Goal: Task Accomplishment & Management: Manage account settings

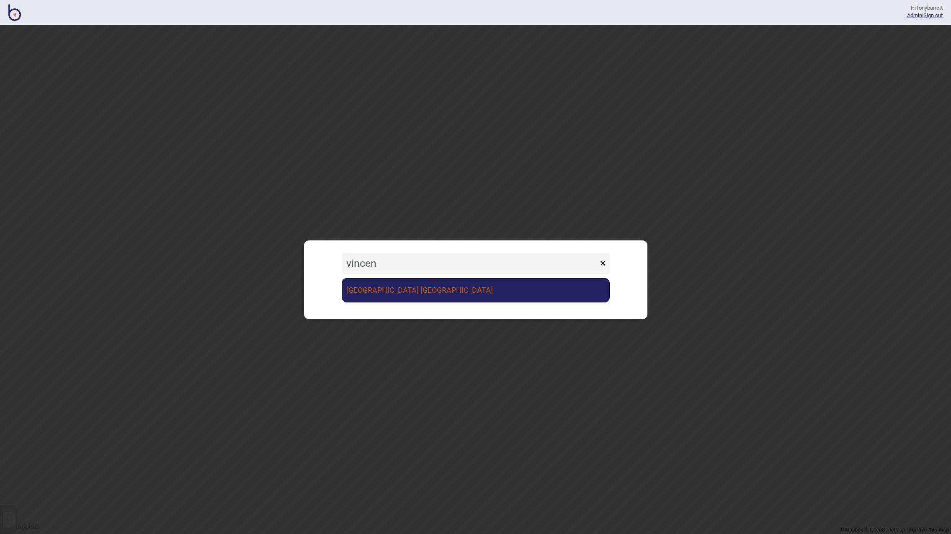
type input "vincen"
click at [374, 291] on link "[GEOGRAPHIC_DATA] [GEOGRAPHIC_DATA]" at bounding box center [476, 290] width 268 height 24
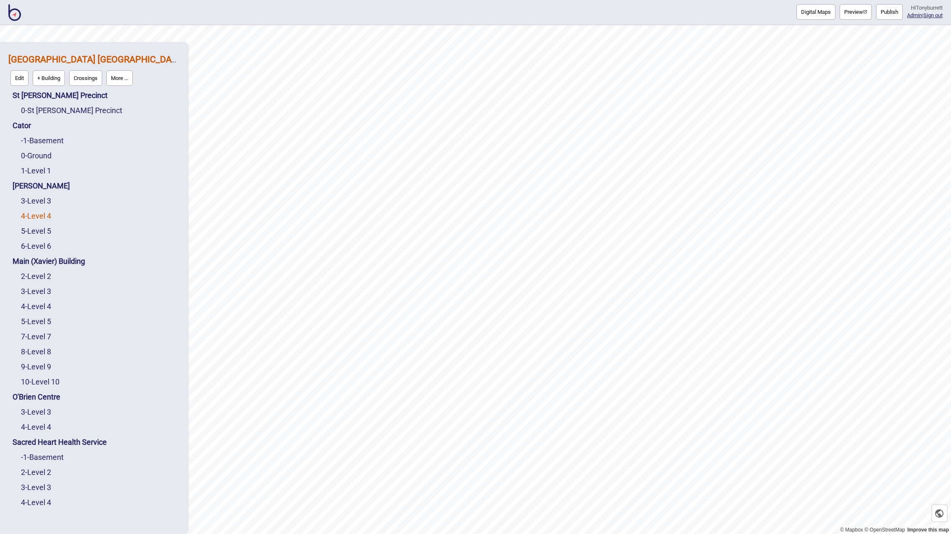
click at [34, 220] on link "4 - Level 4" at bounding box center [36, 216] width 30 height 9
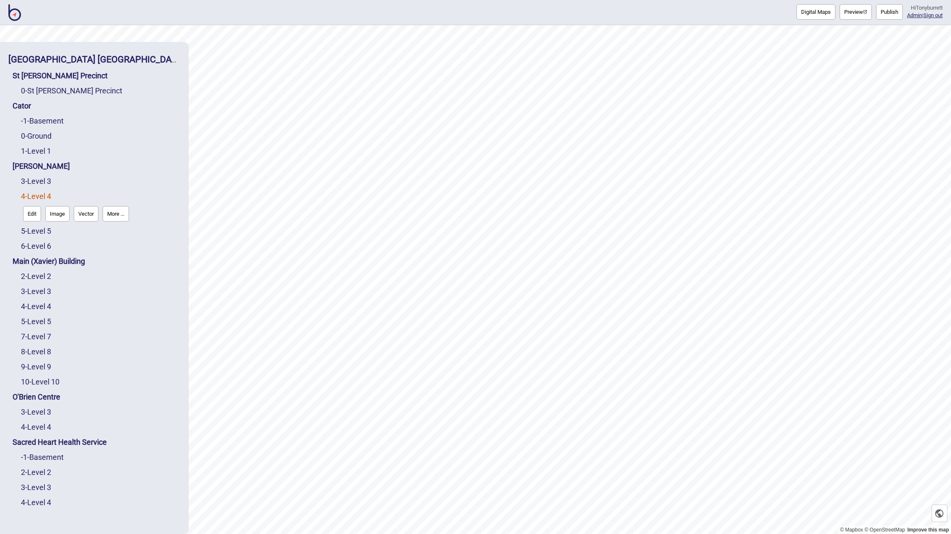
click at [29, 213] on button "Edit" at bounding box center [32, 214] width 18 height 16
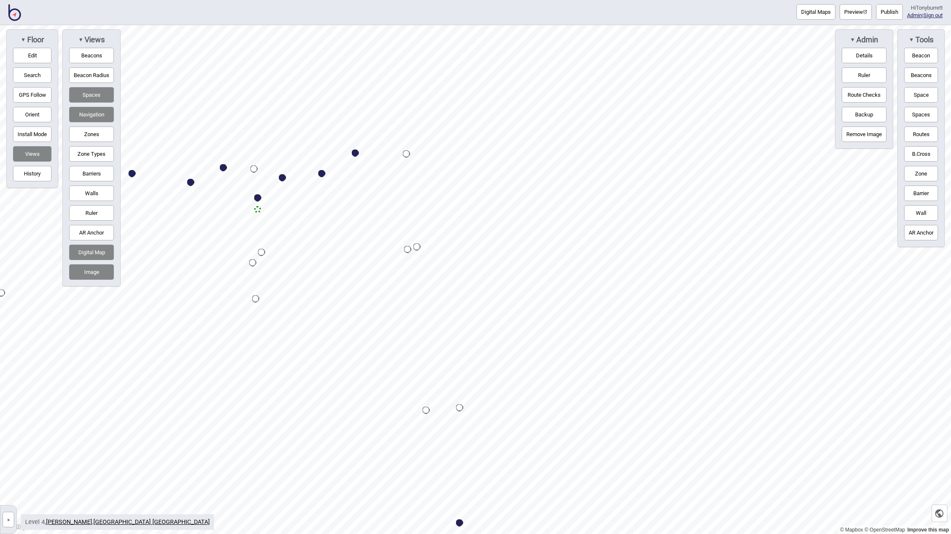
click at [815, 16] on button "Digital Maps" at bounding box center [816, 12] width 39 height 16
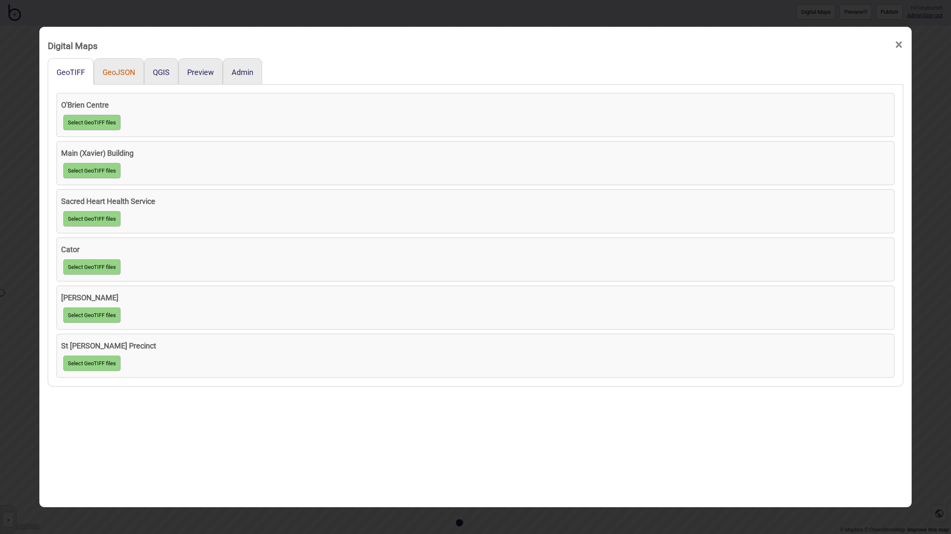
click at [113, 72] on button "GeoJSON" at bounding box center [119, 72] width 33 height 9
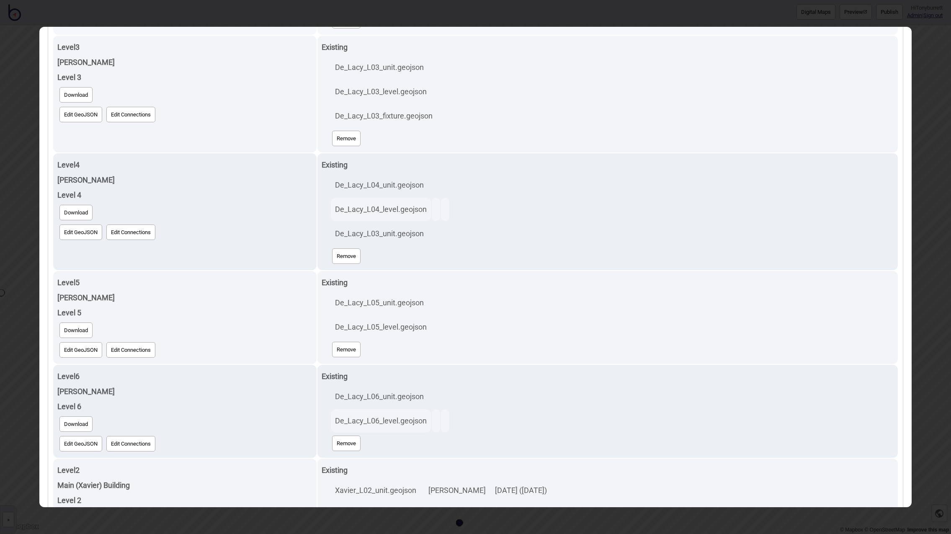
scroll to position [403, 0]
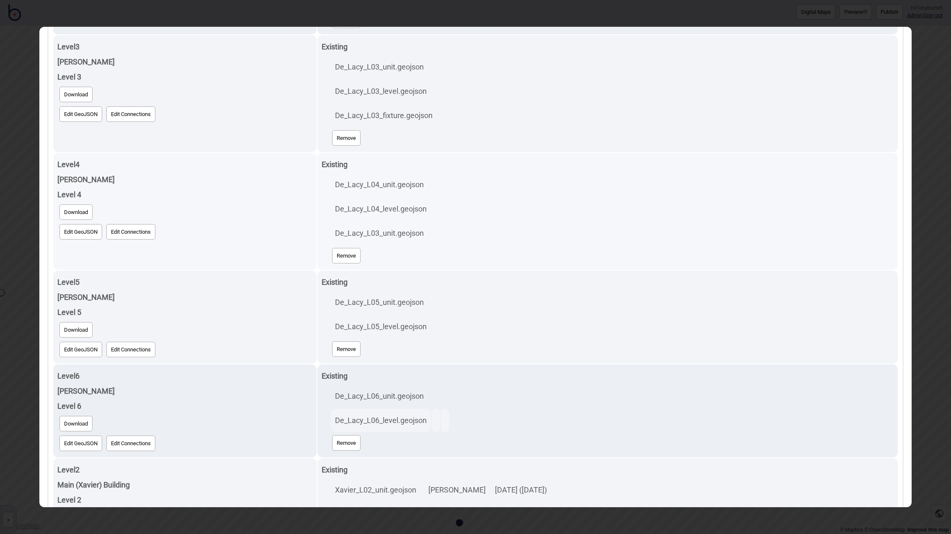
click at [78, 233] on button "Edit GeoJSON" at bounding box center [80, 232] width 43 height 16
click at [70, 213] on button "Download" at bounding box center [75, 212] width 33 height 16
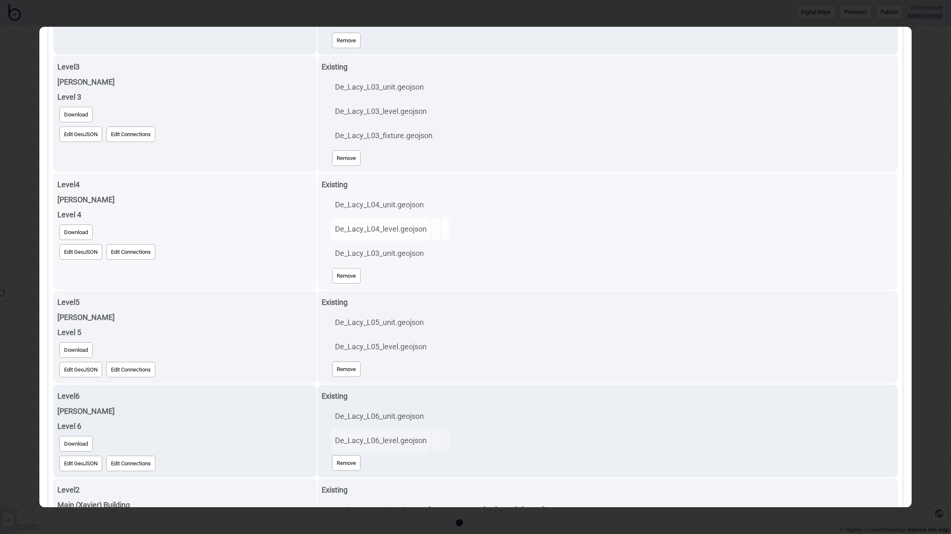
scroll to position [382, 0]
drag, startPoint x: 357, startPoint y: 255, endPoint x: 395, endPoint y: 263, distance: 38.5
click at [420, 258] on td "De_Lacy_L03_unit.geojson" at bounding box center [381, 254] width 100 height 23
click at [393, 264] on td "De_Lacy_L03_unit.geojson" at bounding box center [381, 254] width 100 height 23
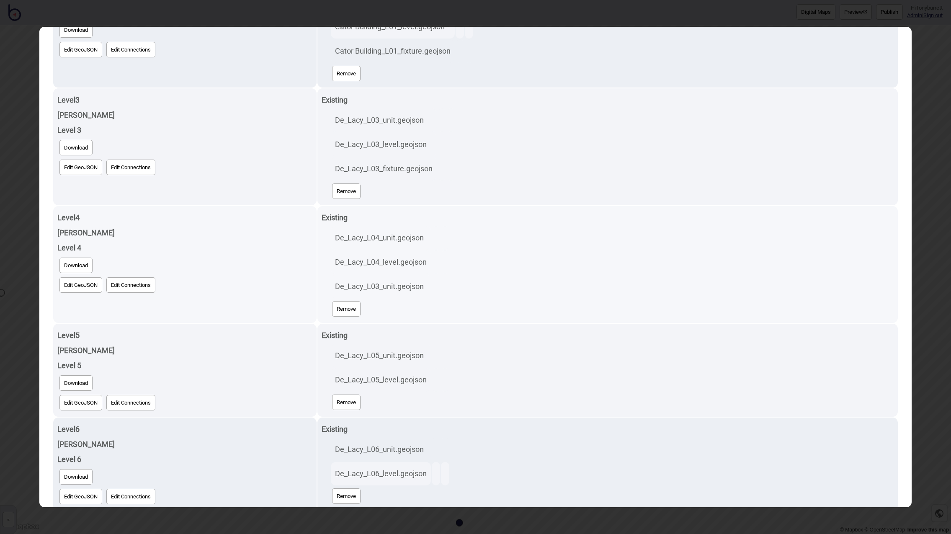
scroll to position [351, 0]
drag, startPoint x: 346, startPoint y: 287, endPoint x: 384, endPoint y: 289, distance: 37.8
click at [390, 287] on td "De_Lacy_L03_unit.geojson" at bounding box center [381, 285] width 100 height 23
click at [336, 309] on button "Remove" at bounding box center [346, 308] width 28 height 16
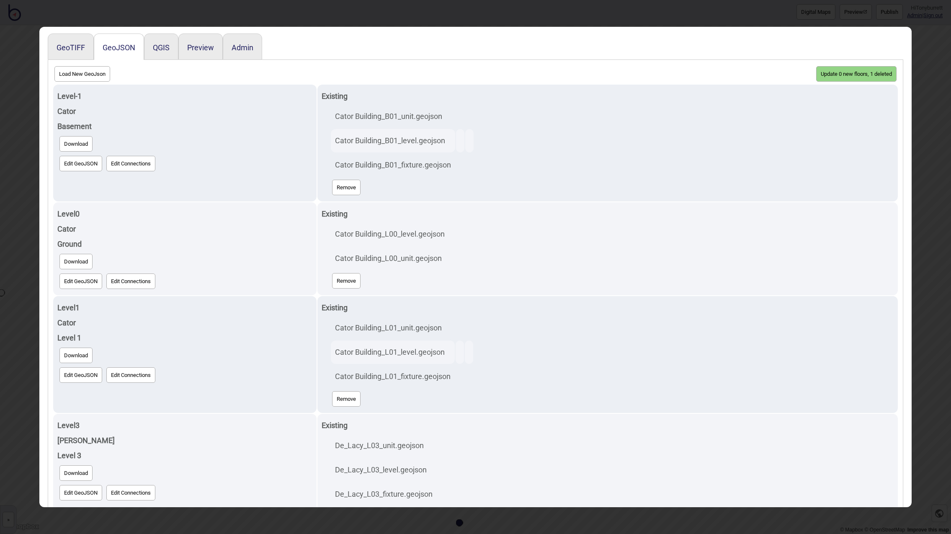
scroll to position [0, 0]
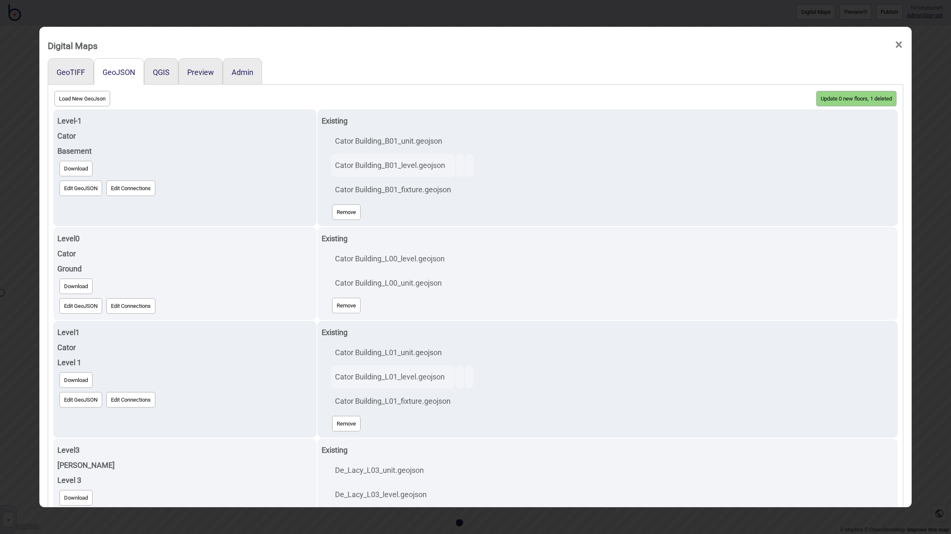
click at [81, 98] on button "Load New GeoJson" at bounding box center [82, 99] width 56 height 16
click input "file" at bounding box center [0, 0] width 0 height 0
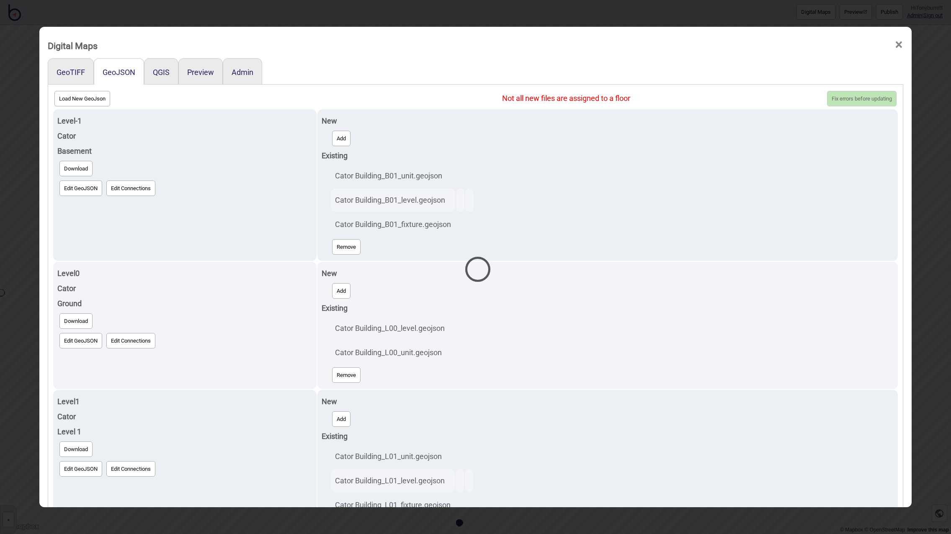
select select "De_Lacy_L04_level.geojson"
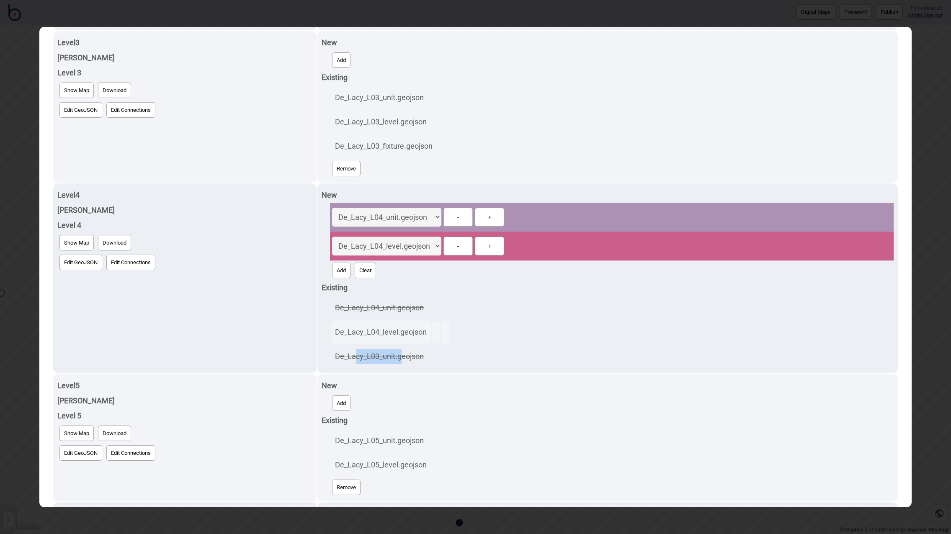
scroll to position [518, 0]
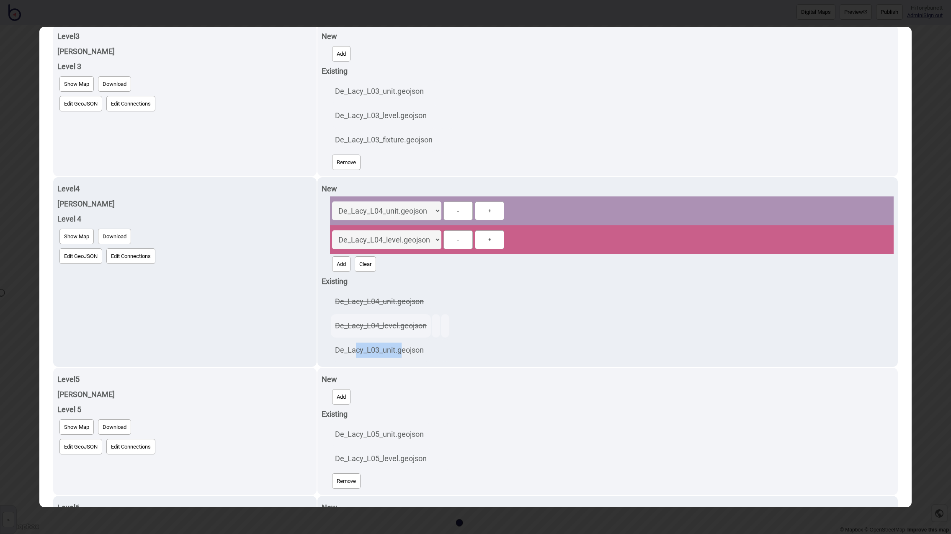
click at [401, 212] on select "De_Lacy_L04_unit.geojson De_Lacy_L04_level.geojson" at bounding box center [386, 211] width 109 height 19
click at [332, 202] on select "De_Lacy_L04_unit.geojson De_Lacy_L04_level.geojson" at bounding box center [386, 211] width 109 height 19
click at [555, 213] on div "De_Lacy_L04_unit.geojson De_Lacy_L04_level.geojson - +" at bounding box center [612, 210] width 564 height 29
click at [75, 242] on button "Show Map" at bounding box center [76, 237] width 34 height 16
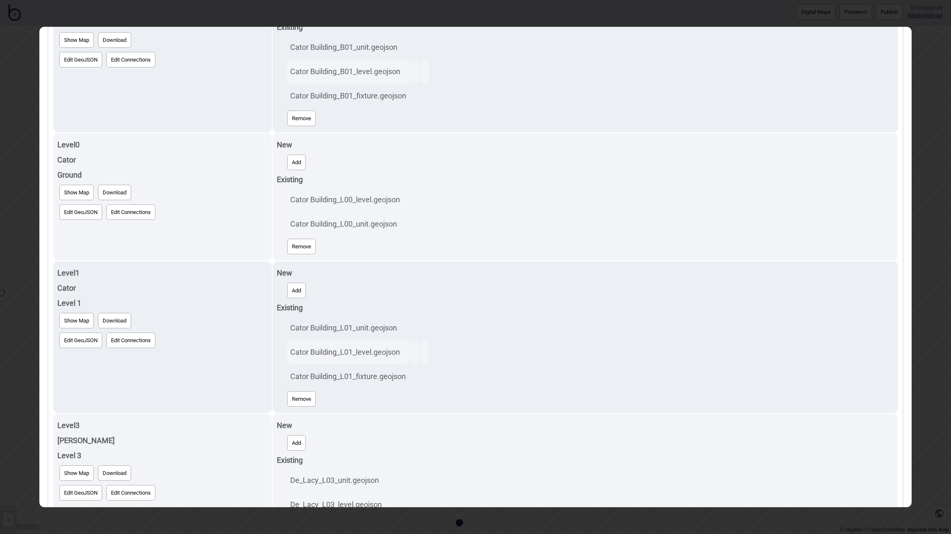
scroll to position [0, 0]
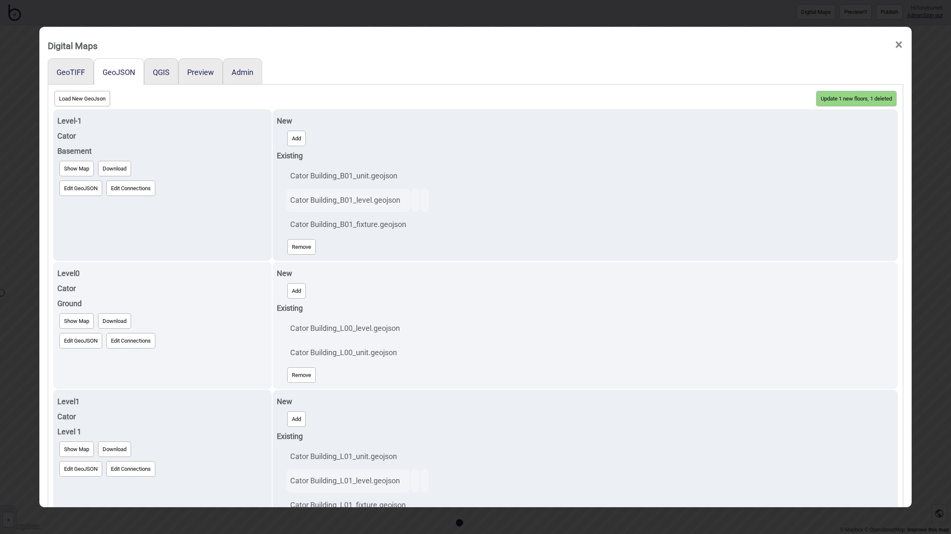
click at [848, 96] on button "Update 1 new floors, 1 deleted" at bounding box center [856, 99] width 80 height 16
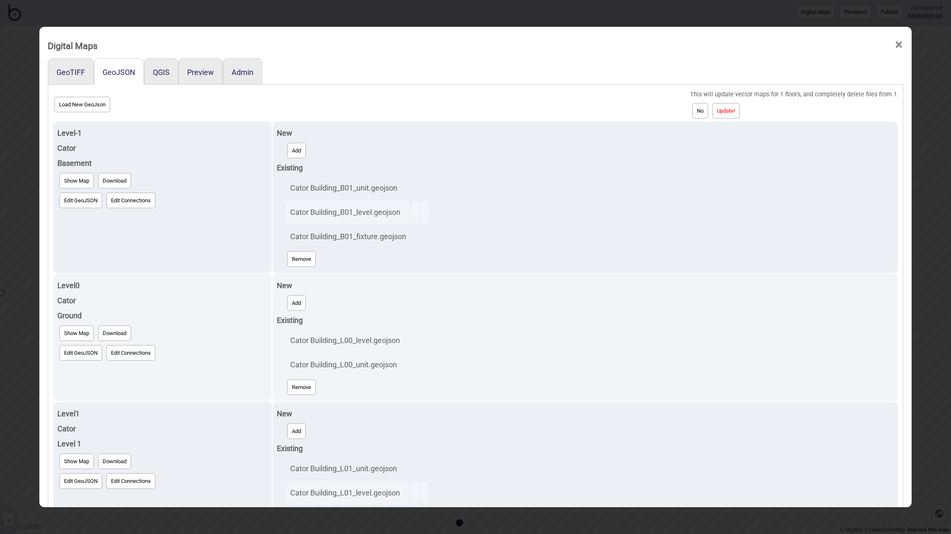
click at [737, 110] on button "Update!" at bounding box center [726, 111] width 27 height 16
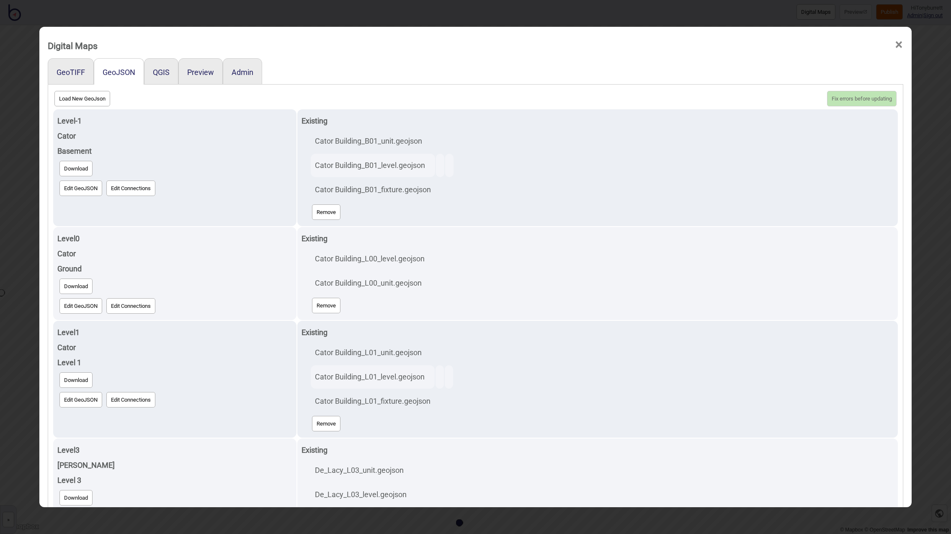
click at [894, 41] on div "Digital Maps ×" at bounding box center [476, 43] width 865 height 25
click at [897, 41] on span "×" at bounding box center [899, 45] width 9 height 28
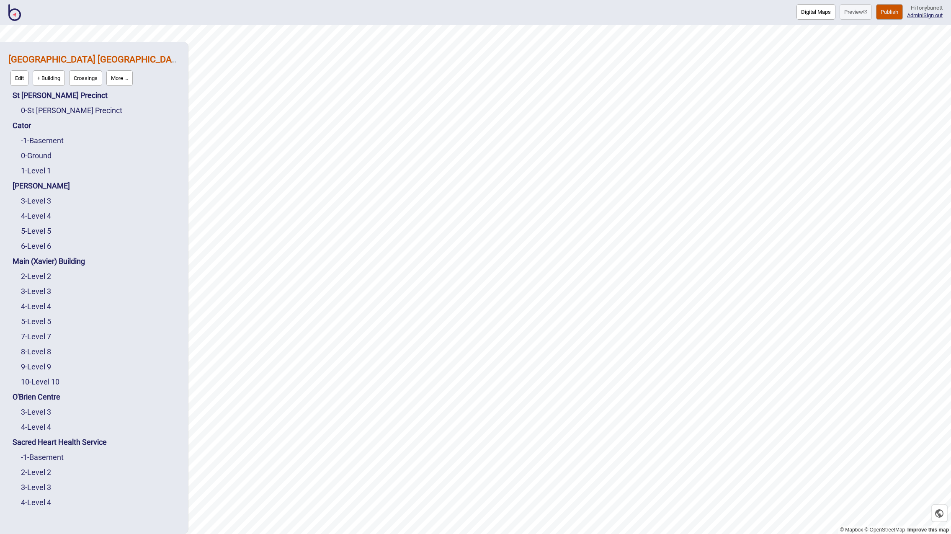
click at [886, 12] on button "Publish" at bounding box center [889, 12] width 27 height 16
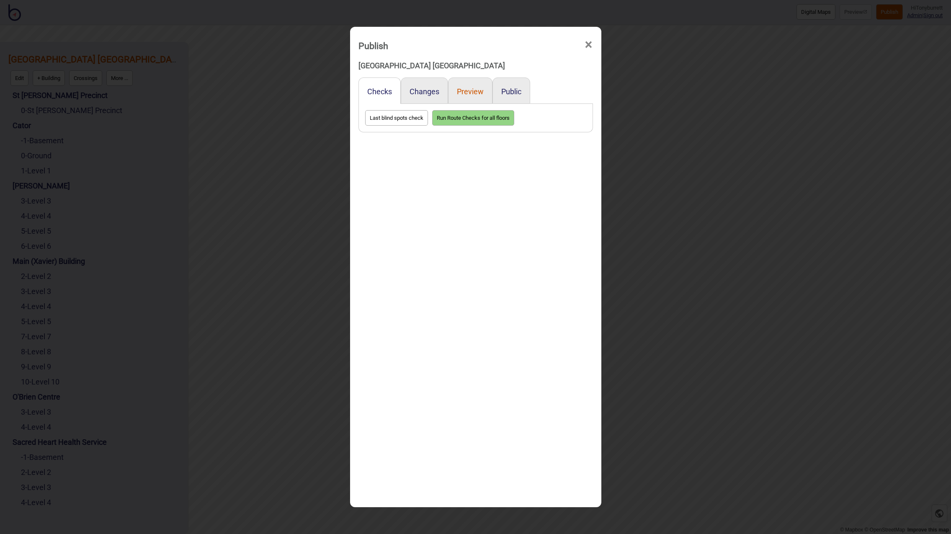
click at [467, 90] on button "Preview" at bounding box center [470, 91] width 27 height 9
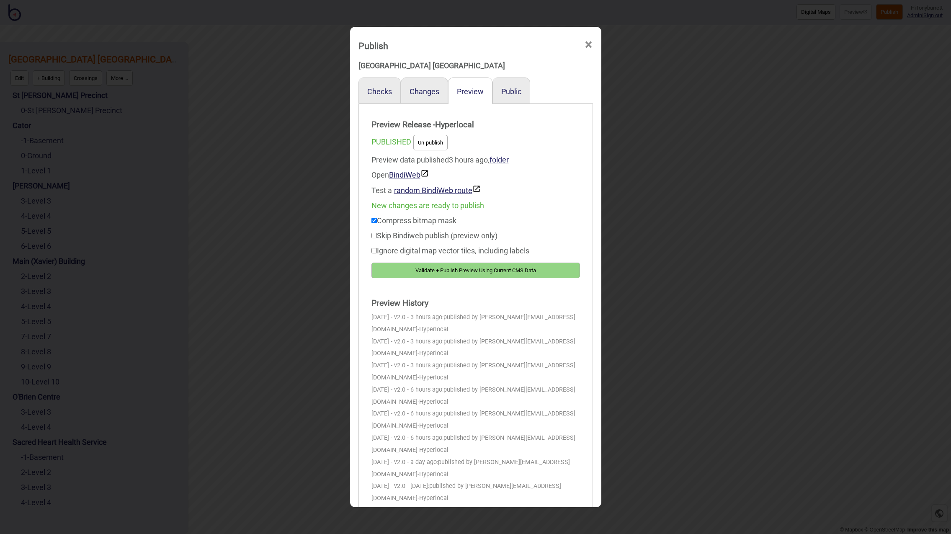
click at [472, 268] on button "Validate + Publish Preview Using Current CMS Data" at bounding box center [476, 271] width 209 height 16
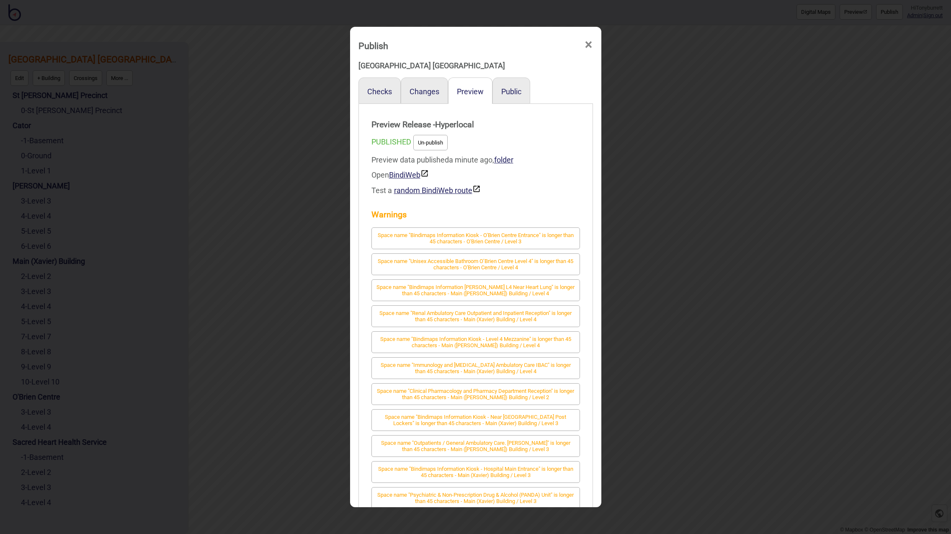
drag, startPoint x: 387, startPoint y: 140, endPoint x: 395, endPoint y: 136, distance: 9.4
click at [387, 140] on span "PUBLISHED" at bounding box center [392, 141] width 40 height 9
click at [589, 42] on span "×" at bounding box center [588, 45] width 9 height 28
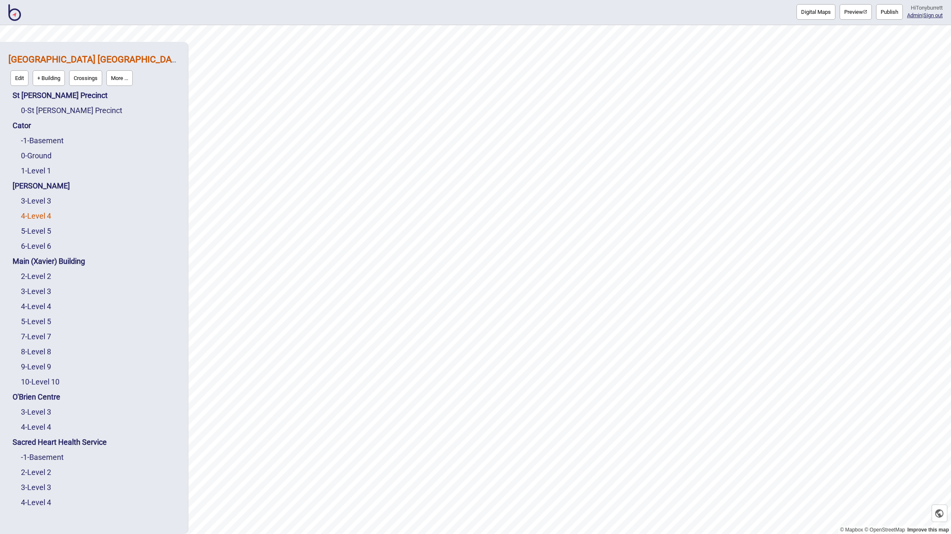
click at [41, 216] on link "4 - Level 4" at bounding box center [36, 216] width 30 height 9
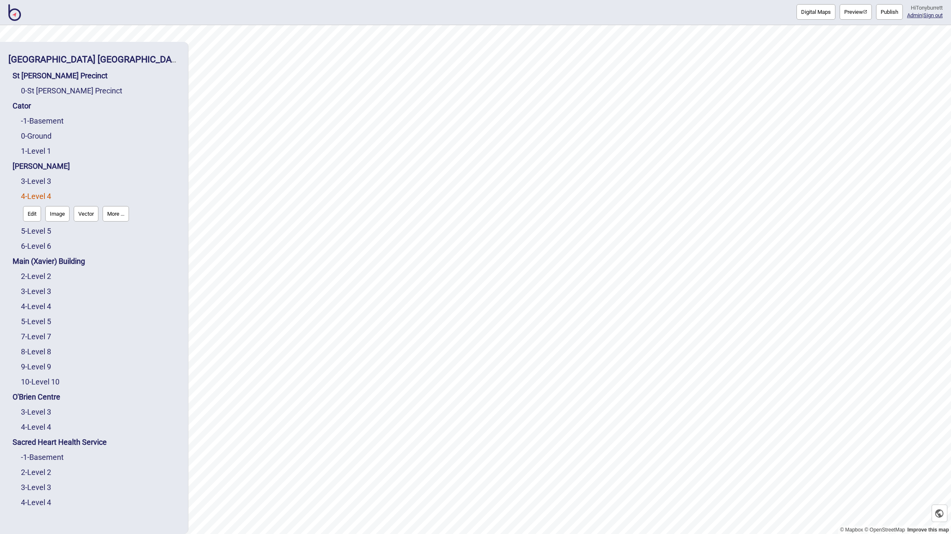
click at [807, 13] on button "Digital Maps" at bounding box center [816, 12] width 39 height 16
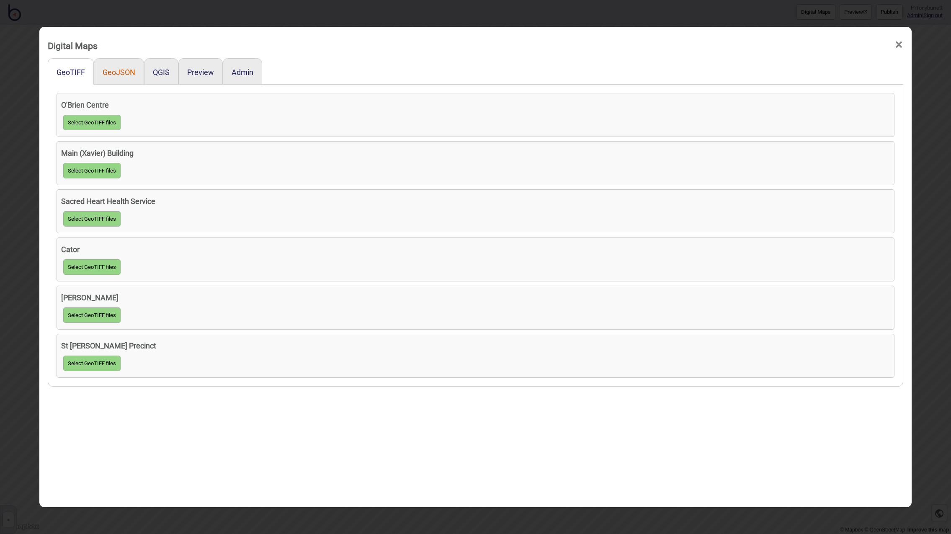
click at [111, 74] on button "GeoJSON" at bounding box center [119, 72] width 33 height 9
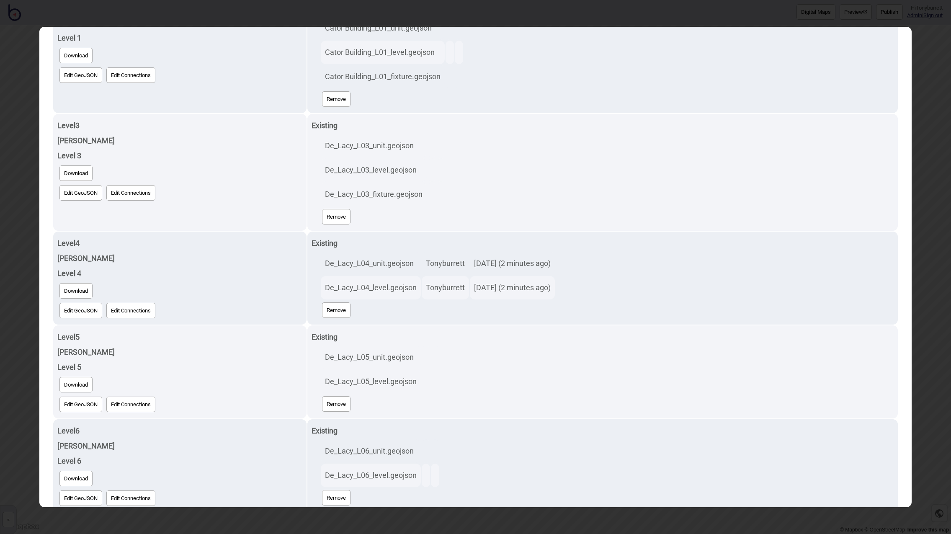
scroll to position [326, 0]
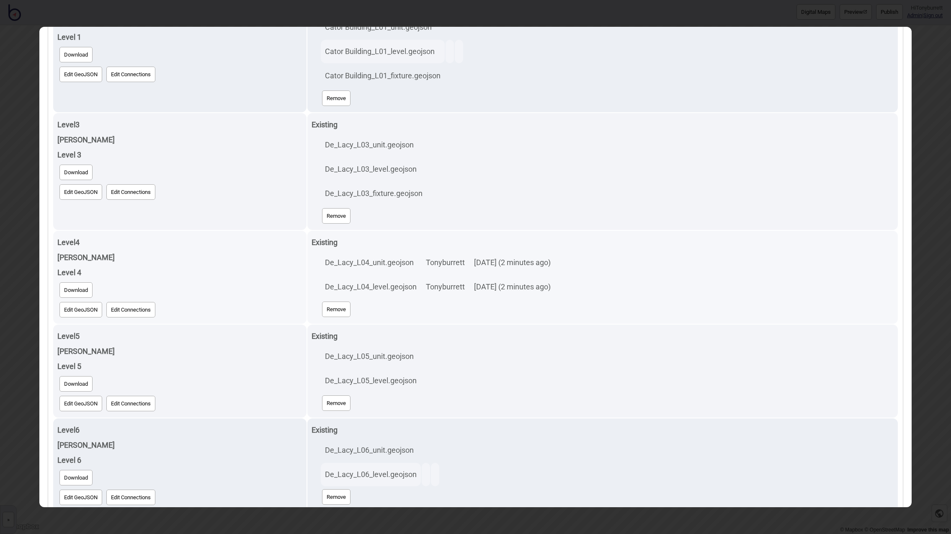
click at [82, 305] on button "Edit GeoJSON" at bounding box center [80, 310] width 43 height 16
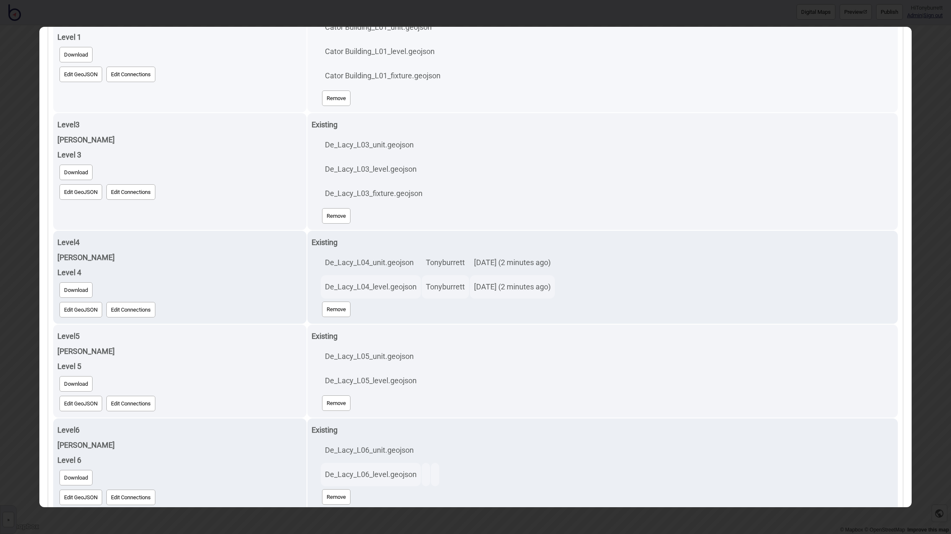
scroll to position [0, 0]
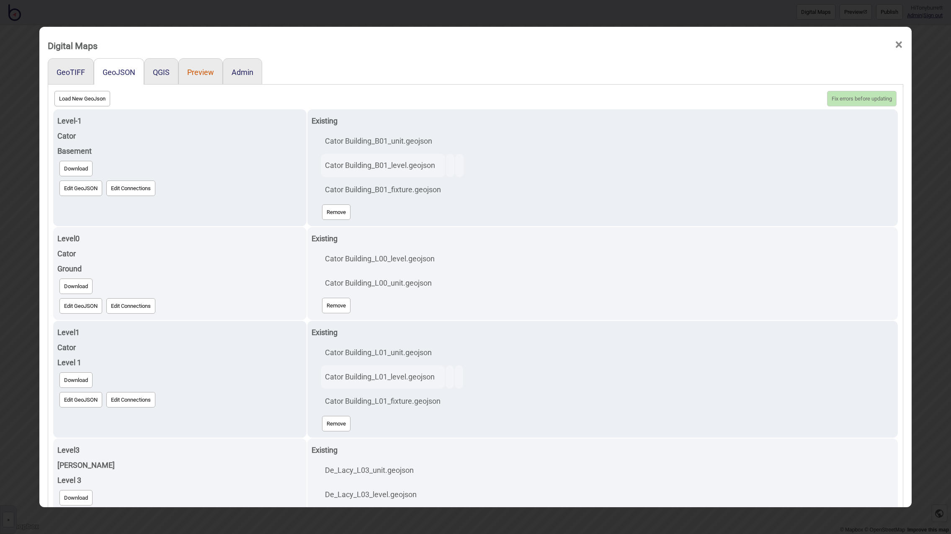
click at [196, 74] on button "Preview" at bounding box center [200, 72] width 27 height 9
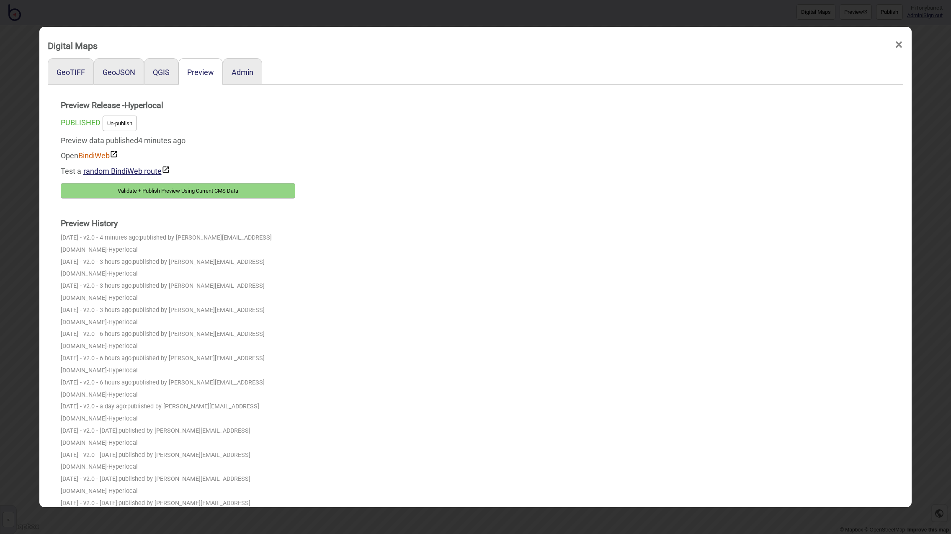
click at [93, 155] on link "BindiWeb" at bounding box center [98, 155] width 40 height 9
click at [904, 40] on div "Digital Maps ×" at bounding box center [476, 43] width 865 height 25
click at [902, 42] on span "×" at bounding box center [899, 45] width 9 height 28
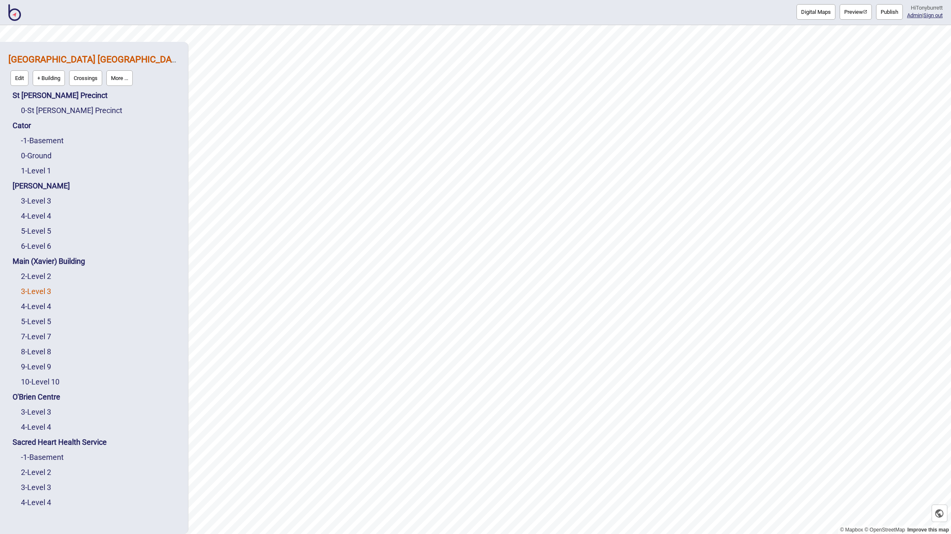
click at [44, 292] on link "3 - Level 3" at bounding box center [36, 291] width 30 height 9
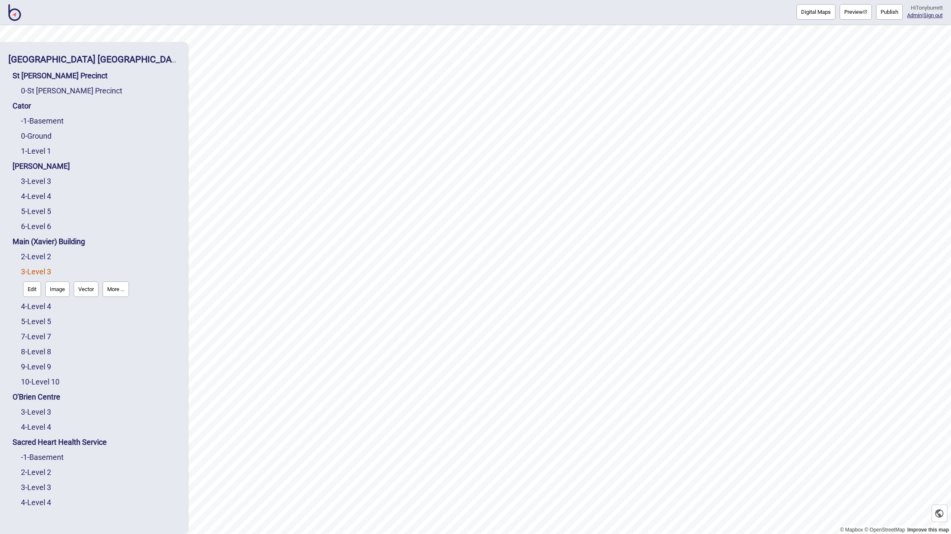
click at [806, 12] on button "Digital Maps" at bounding box center [816, 12] width 39 height 16
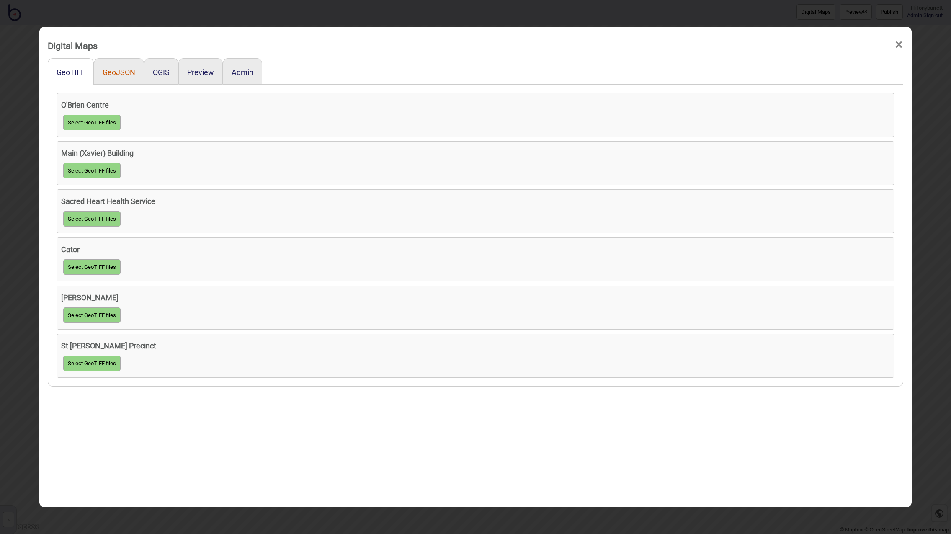
click at [121, 69] on button "GeoJSON" at bounding box center [119, 72] width 33 height 9
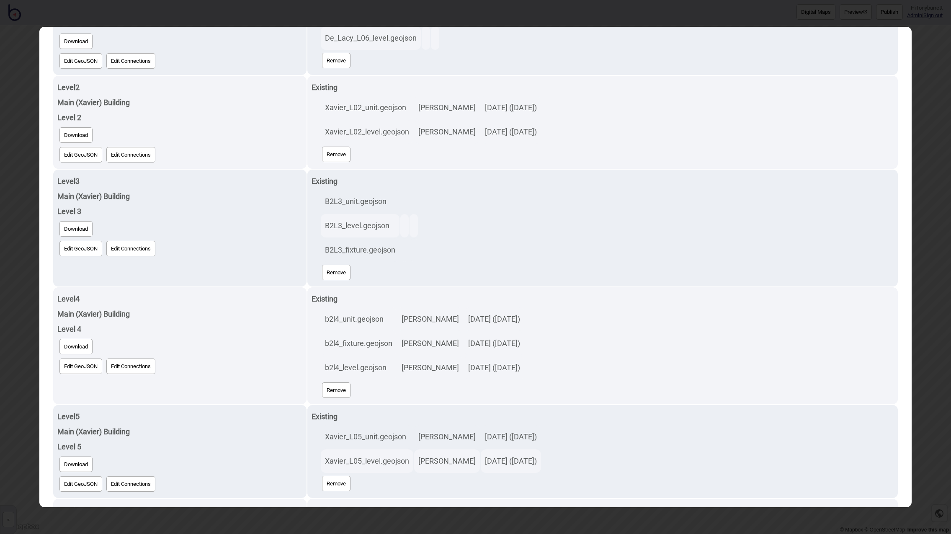
scroll to position [777, 0]
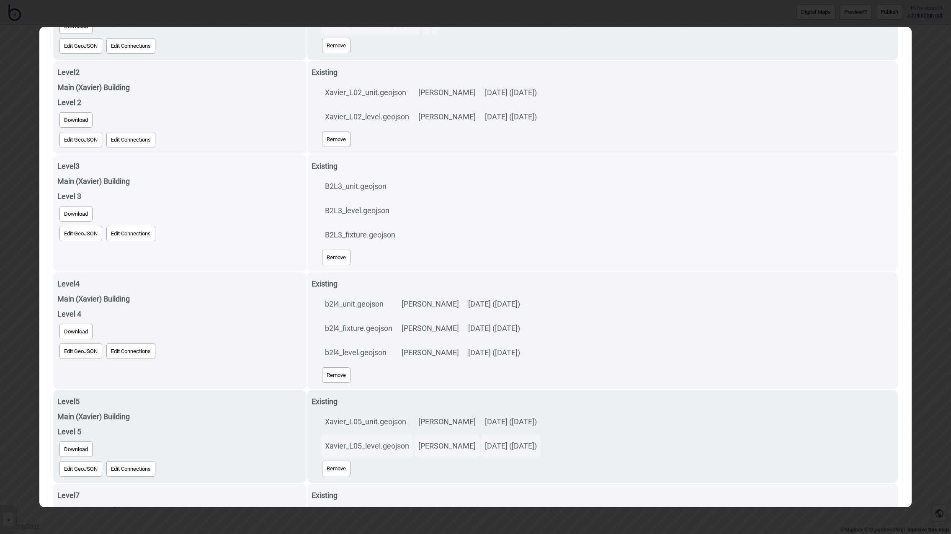
click at [72, 236] on button "Edit GeoJSON" at bounding box center [80, 234] width 43 height 16
click at [74, 214] on button "Download" at bounding box center [75, 214] width 33 height 16
click at [90, 233] on button "Edit GeoJSON" at bounding box center [80, 234] width 43 height 16
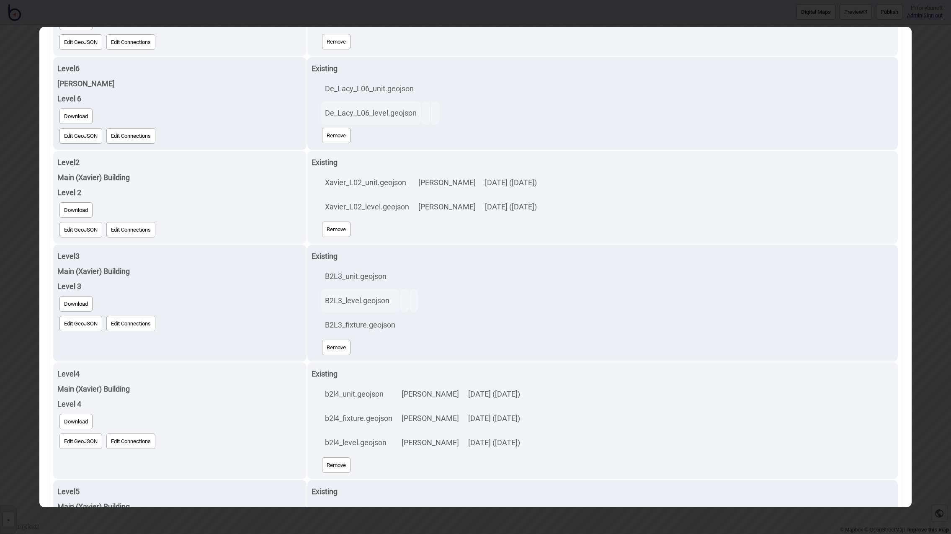
scroll to position [691, 0]
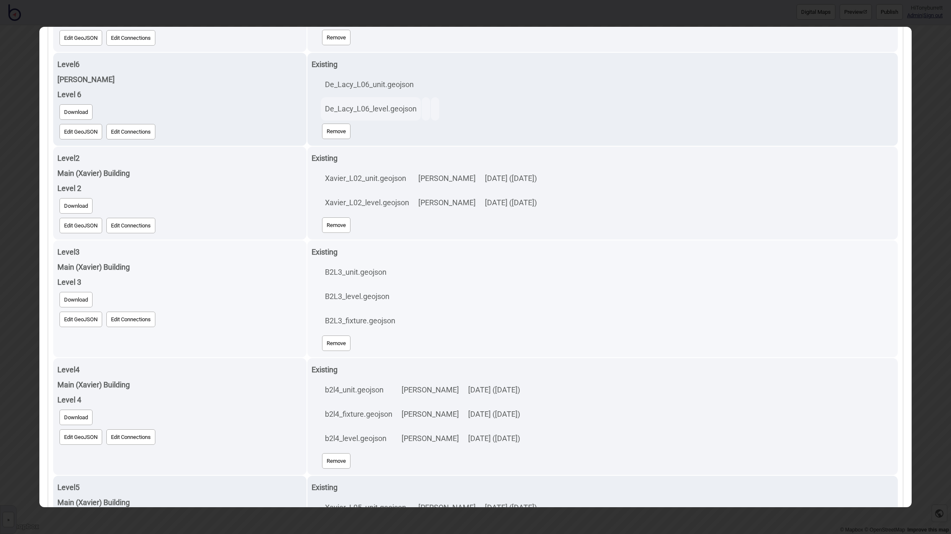
click at [328, 343] on button "Remove" at bounding box center [336, 344] width 28 height 16
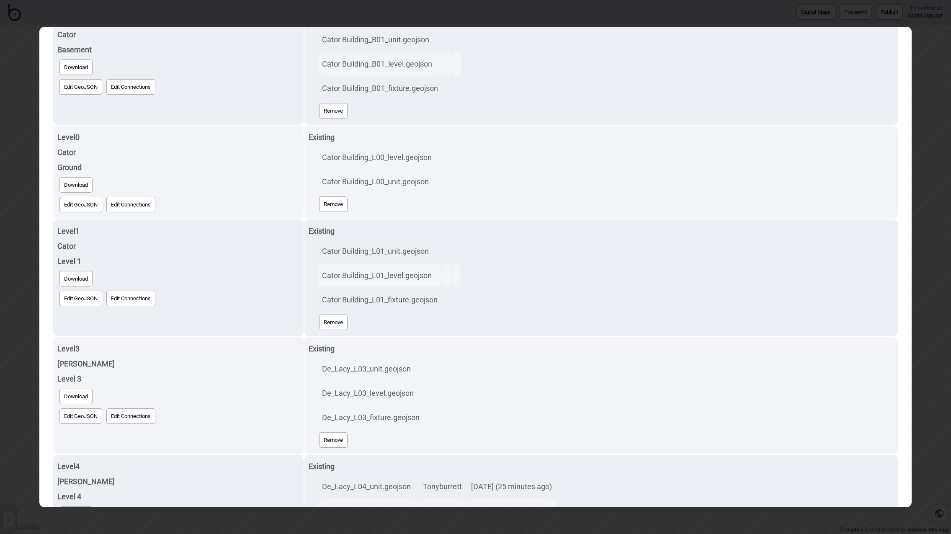
scroll to position [0, 0]
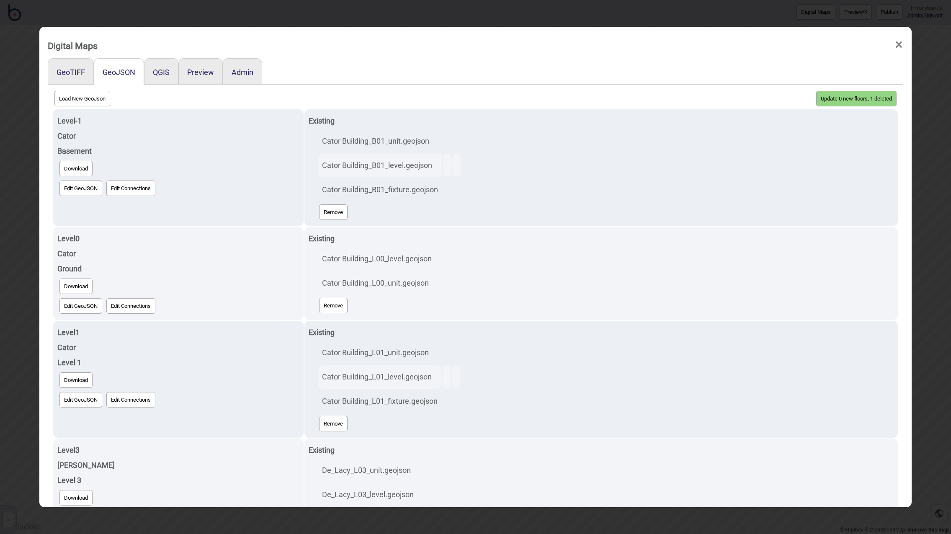
click at [71, 95] on button "Load New GeoJson" at bounding box center [82, 99] width 56 height 16
click input "file" at bounding box center [0, 0] width 0 height 0
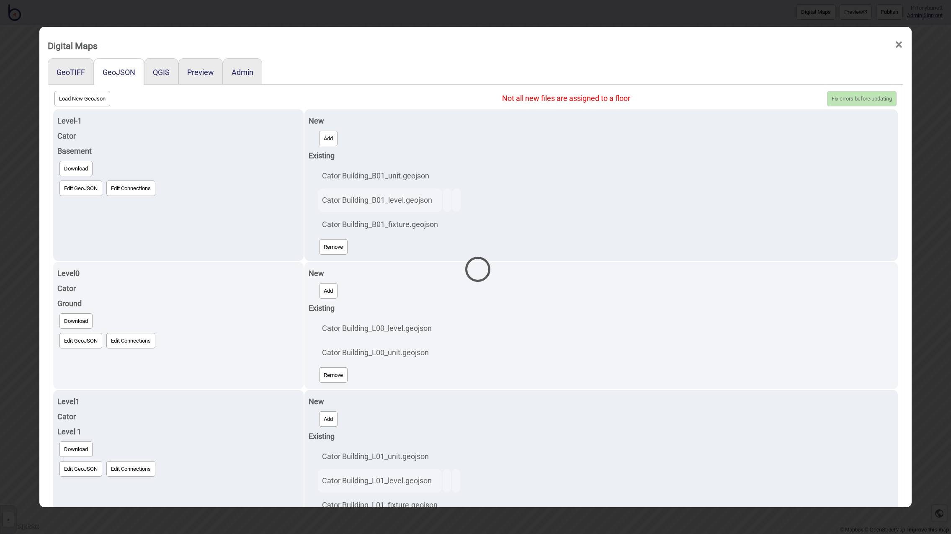
select select "B2L3_unit.geojson"
select select "B2L3_level.geojson"
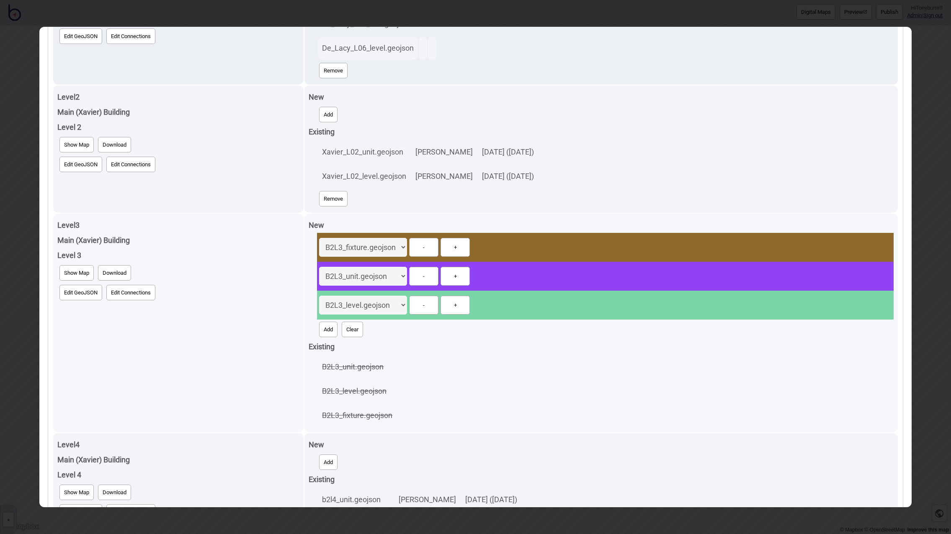
scroll to position [999, 0]
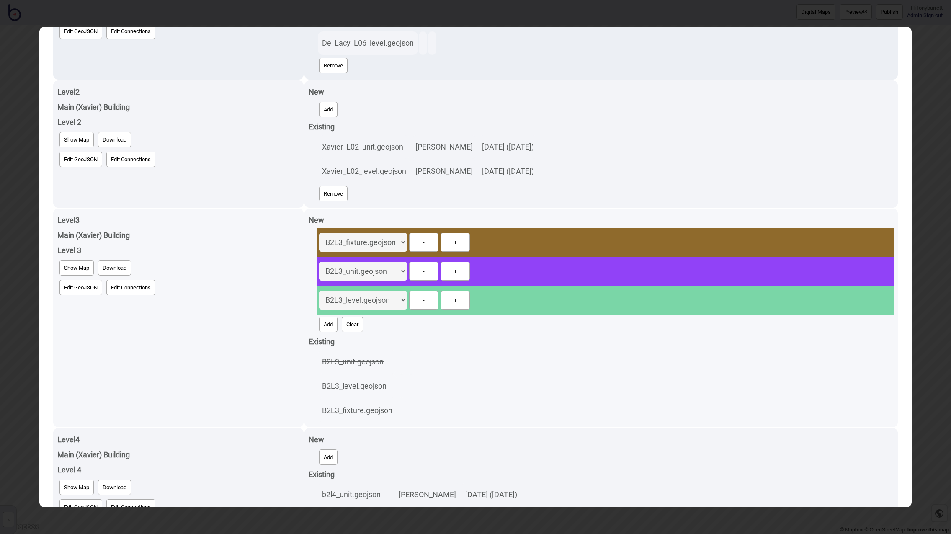
click at [80, 268] on span "Show Map" at bounding box center [76, 268] width 25 height 6
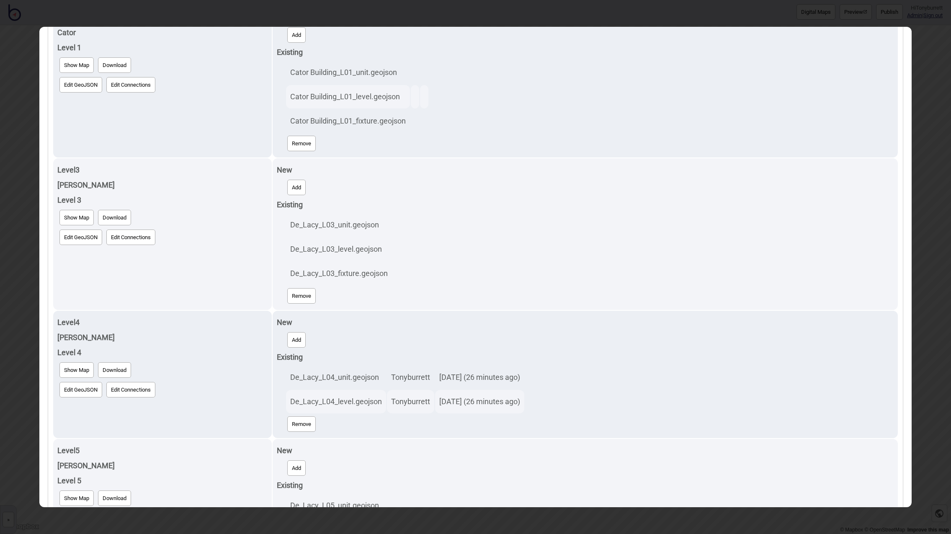
scroll to position [0, 0]
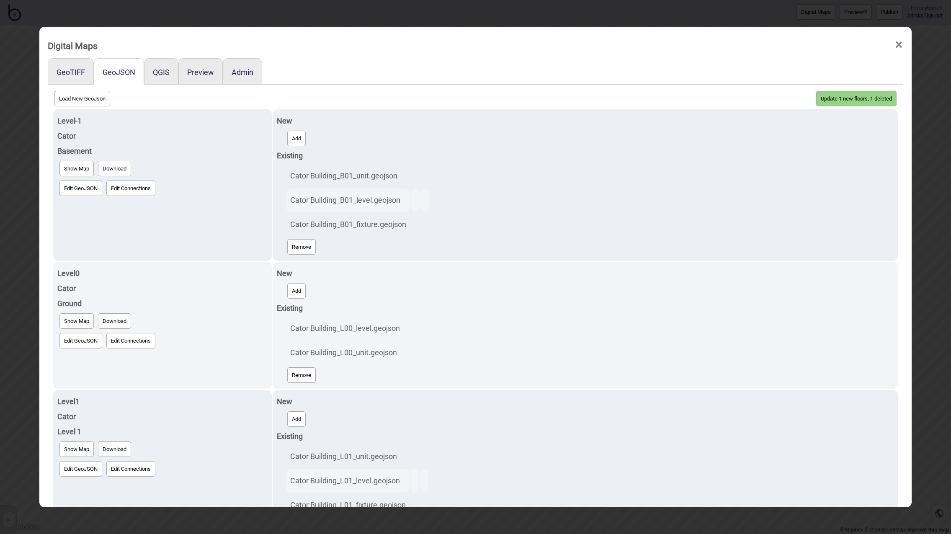
click at [847, 97] on button "Update 1 new floors, 1 deleted" at bounding box center [856, 99] width 80 height 16
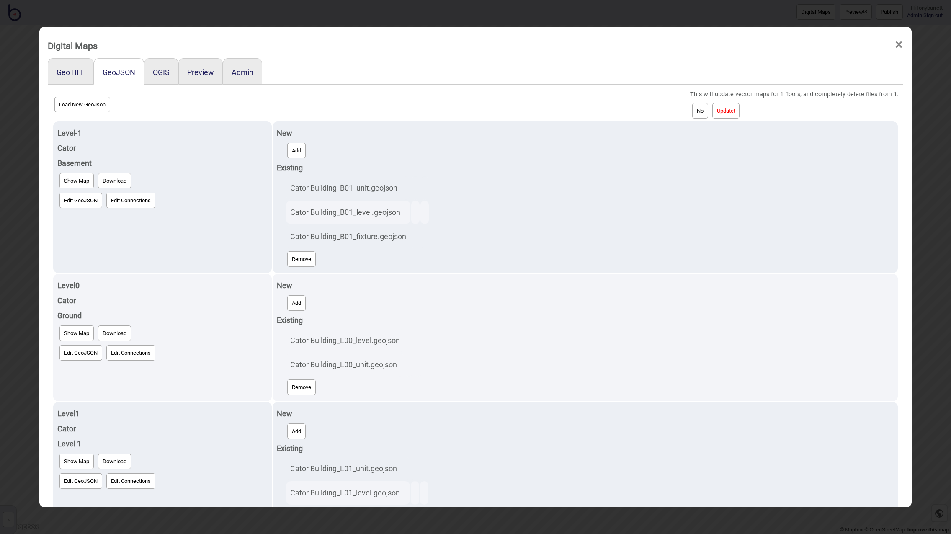
click at [734, 111] on button "Update!" at bounding box center [726, 111] width 27 height 16
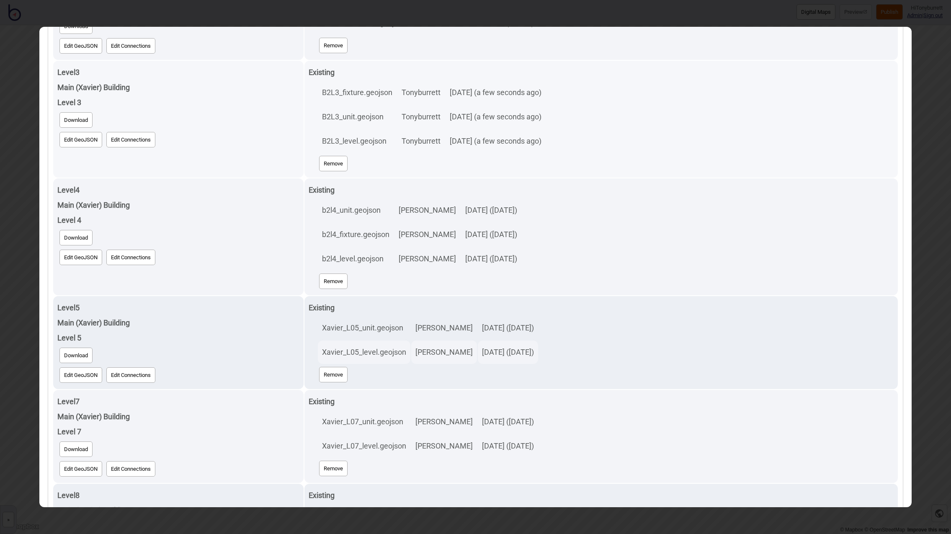
scroll to position [876, 0]
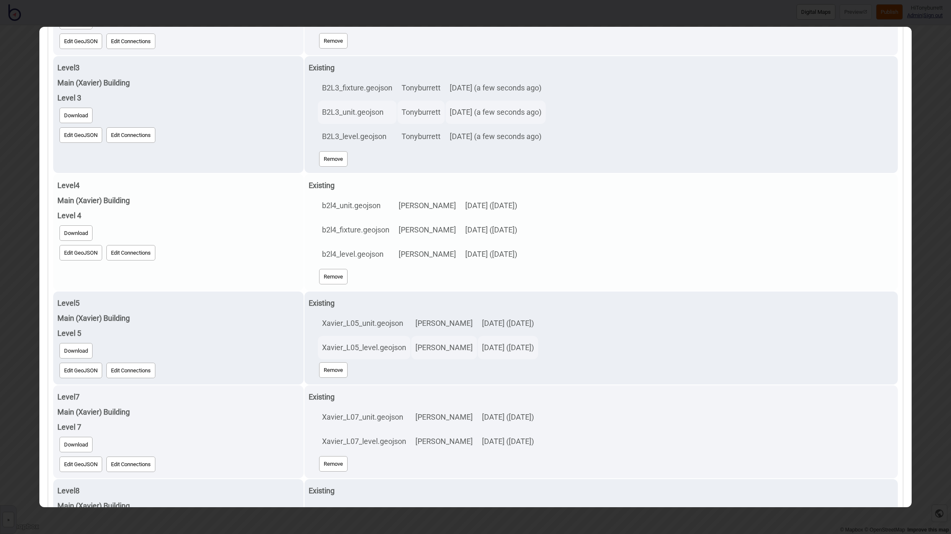
click at [76, 234] on button "Download" at bounding box center [75, 233] width 33 height 16
click at [199, 222] on div "Level 4" at bounding box center [178, 218] width 243 height 15
click at [75, 258] on button "Edit GeoJSON" at bounding box center [80, 256] width 43 height 16
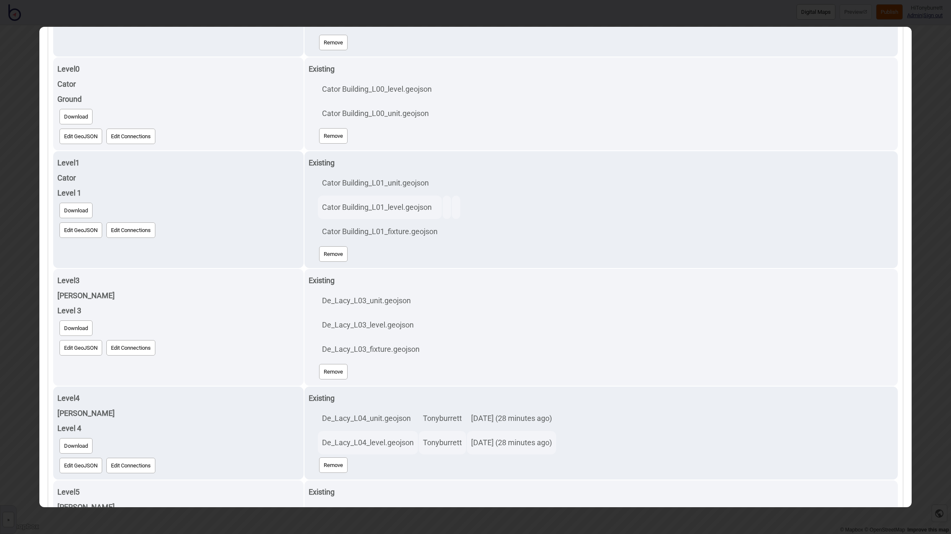
scroll to position [0, 0]
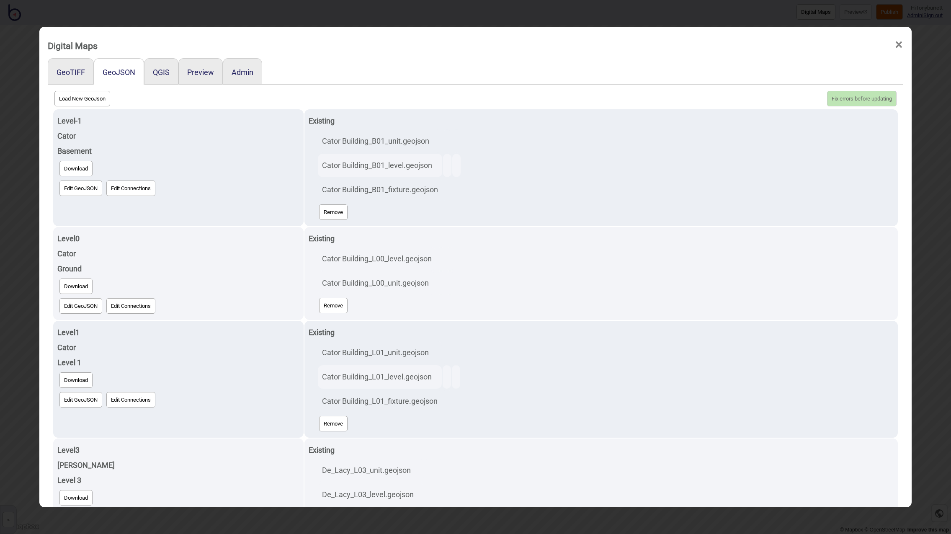
click at [78, 102] on button "Load New GeoJson" at bounding box center [82, 99] width 56 height 16
click input "file" at bounding box center [0, 0] width 0 height 0
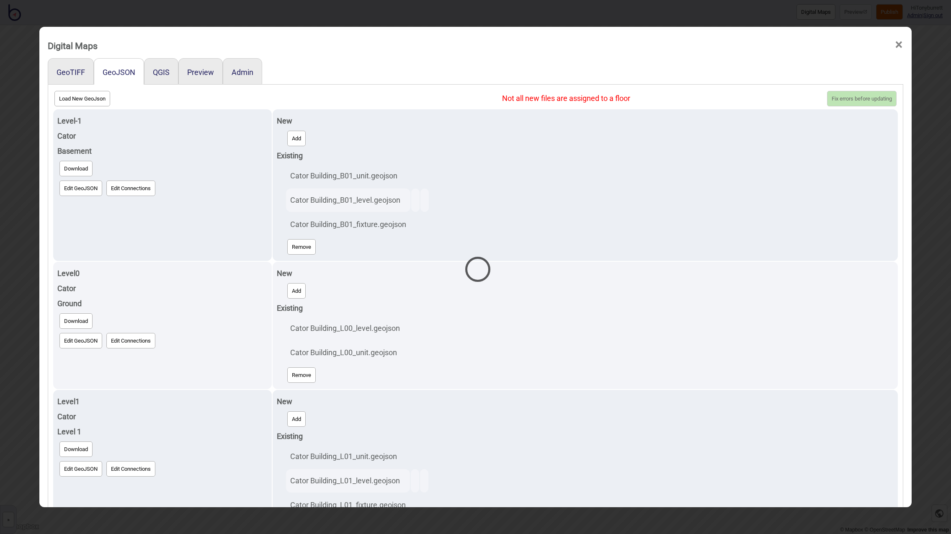
select select "b2l4_level (1).geojson"
select select "b2l4_unit (1).geojson"
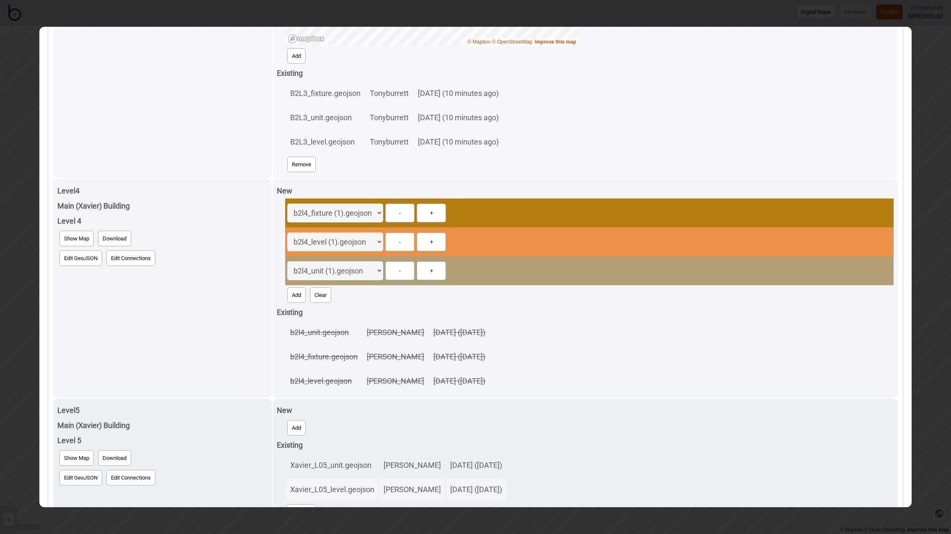
scroll to position [1402, 0]
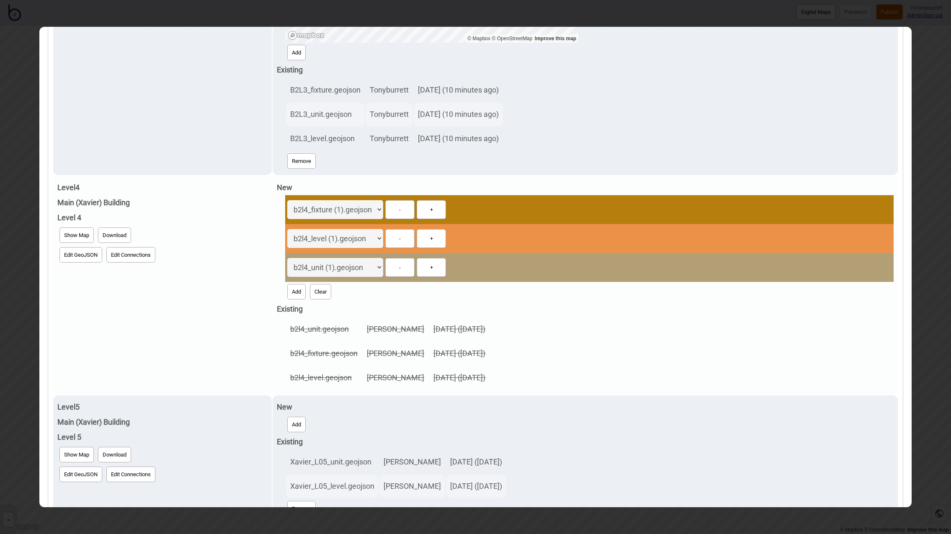
click at [75, 233] on span "Show Map" at bounding box center [76, 235] width 25 height 6
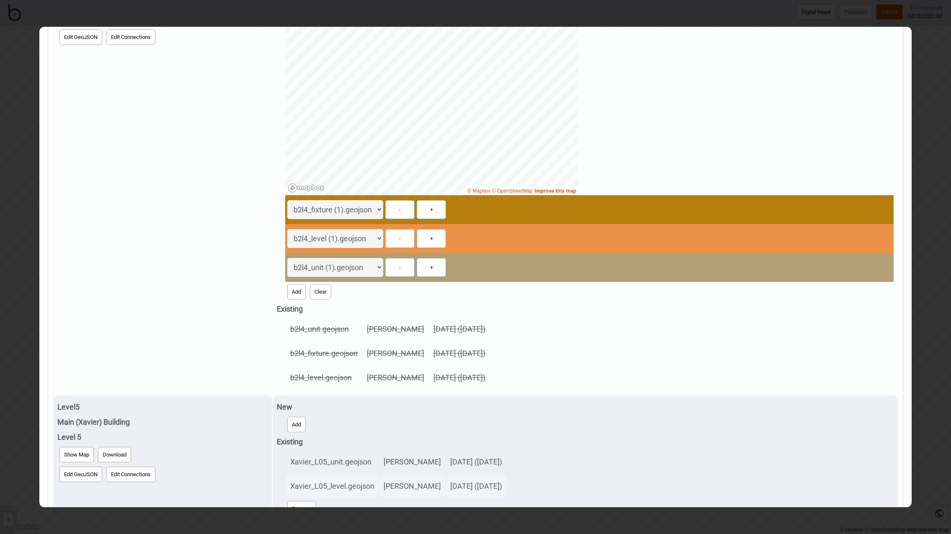
drag, startPoint x: 325, startPoint y: 295, endPoint x: 338, endPoint y: 291, distance: 14.6
click at [325, 295] on button "Clear" at bounding box center [320, 292] width 21 height 16
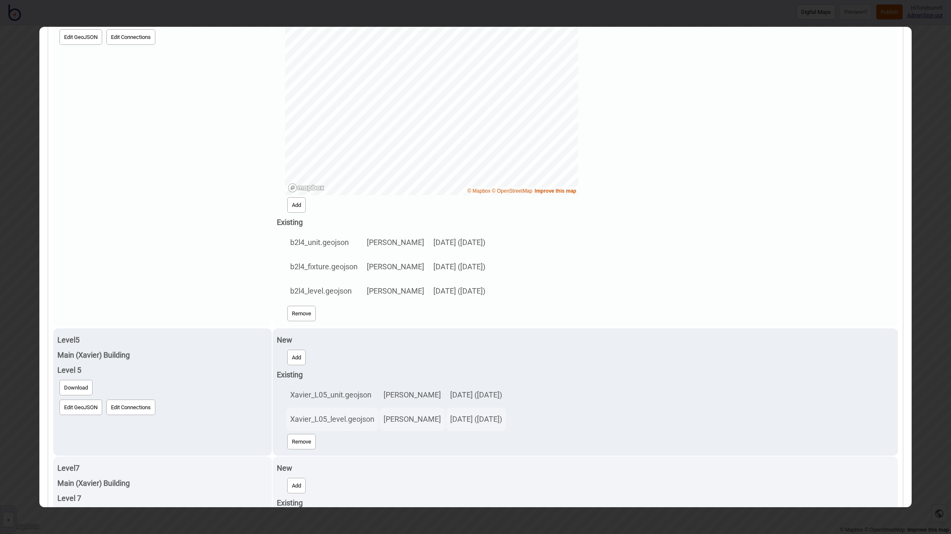
drag, startPoint x: 308, startPoint y: 310, endPoint x: 347, endPoint y: 294, distance: 42.1
click at [308, 310] on button "Remove" at bounding box center [301, 314] width 28 height 16
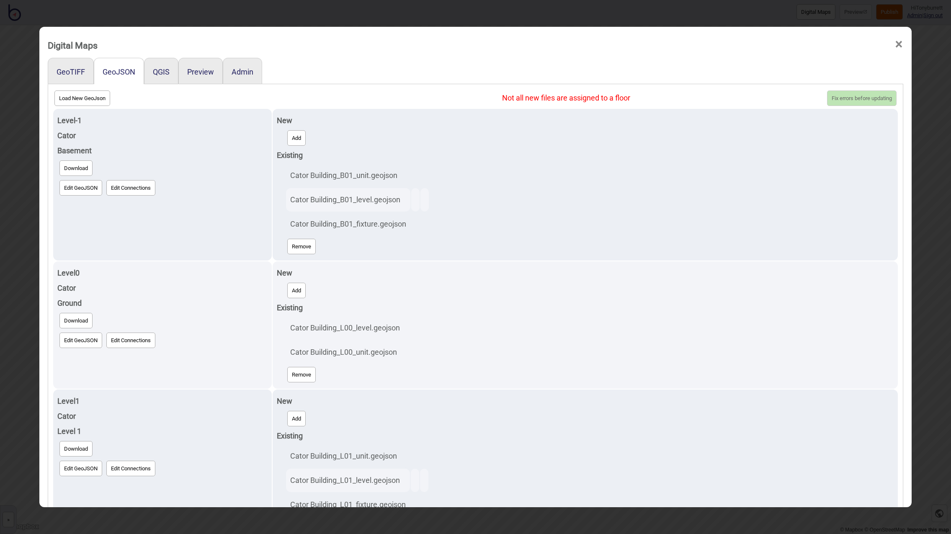
scroll to position [1, 0]
click at [89, 98] on button "Load New GeoJson" at bounding box center [82, 98] width 56 height 16
click input "file" at bounding box center [0, 0] width 0 height 0
select select "b2l4_unit (2).geojson"
select select "b2l4_level (2).geojson"
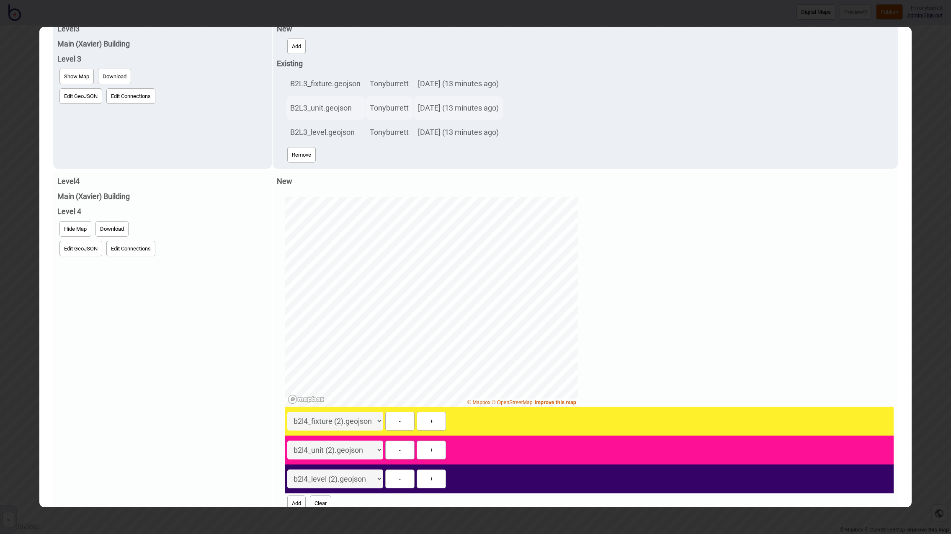
scroll to position [1189, 0]
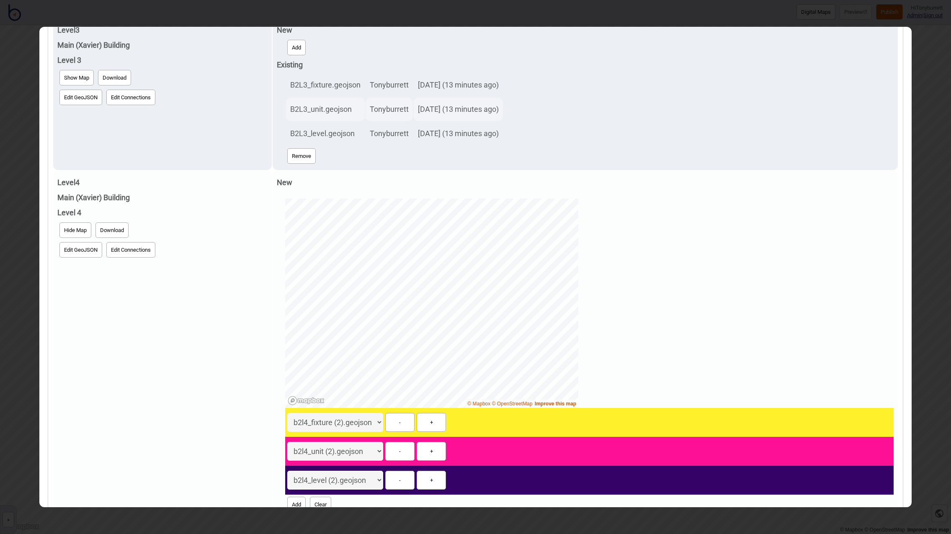
click at [699, 310] on div "© Mapbox © OpenStreetMap Improve this map b2l4_fixture (2).geojson b2l4_unit (2…" at bounding box center [589, 357] width 609 height 316
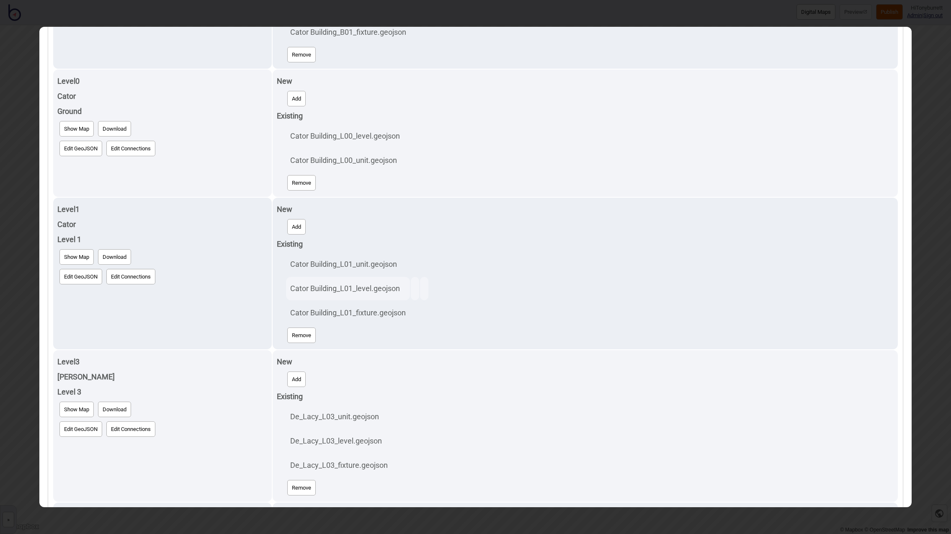
scroll to position [0, 0]
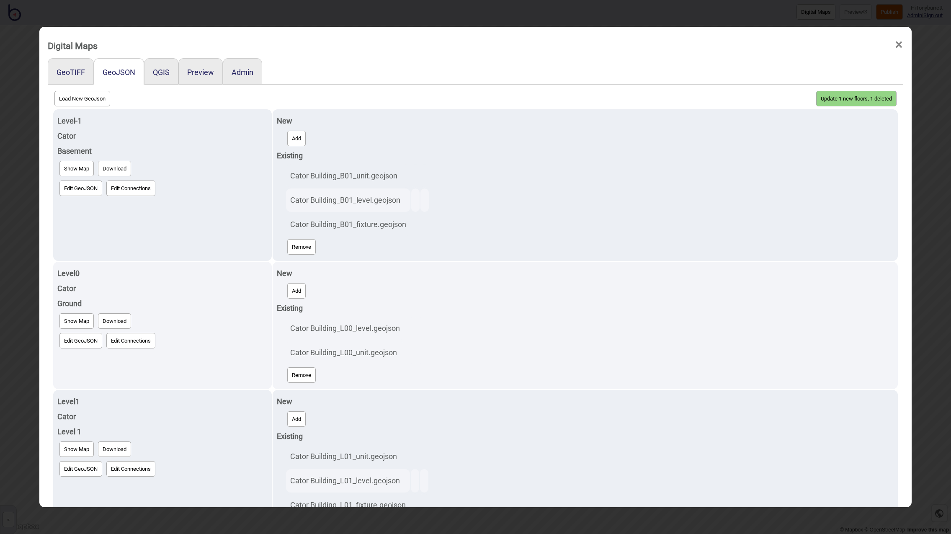
click at [860, 99] on button "Update 1 new floors, 1 deleted" at bounding box center [856, 99] width 80 height 16
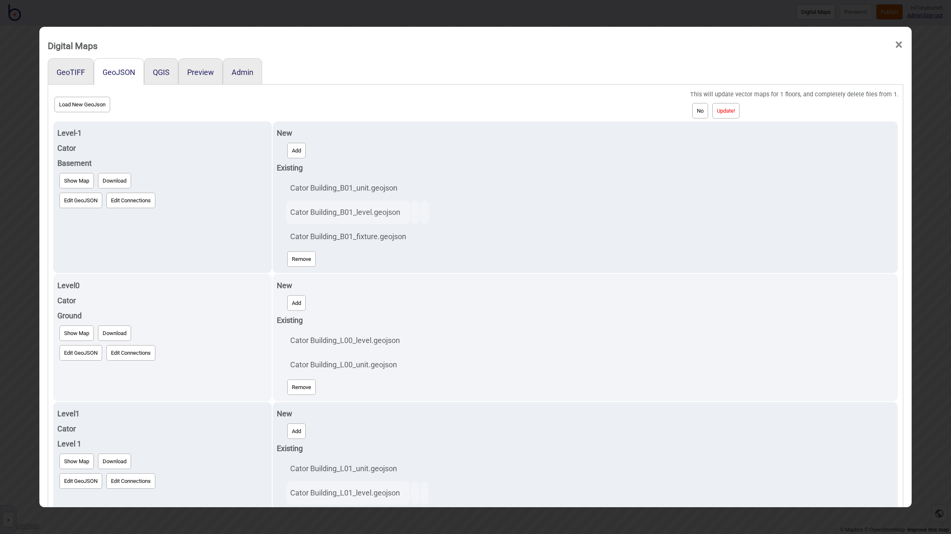
click at [729, 113] on button "Update!" at bounding box center [726, 111] width 27 height 16
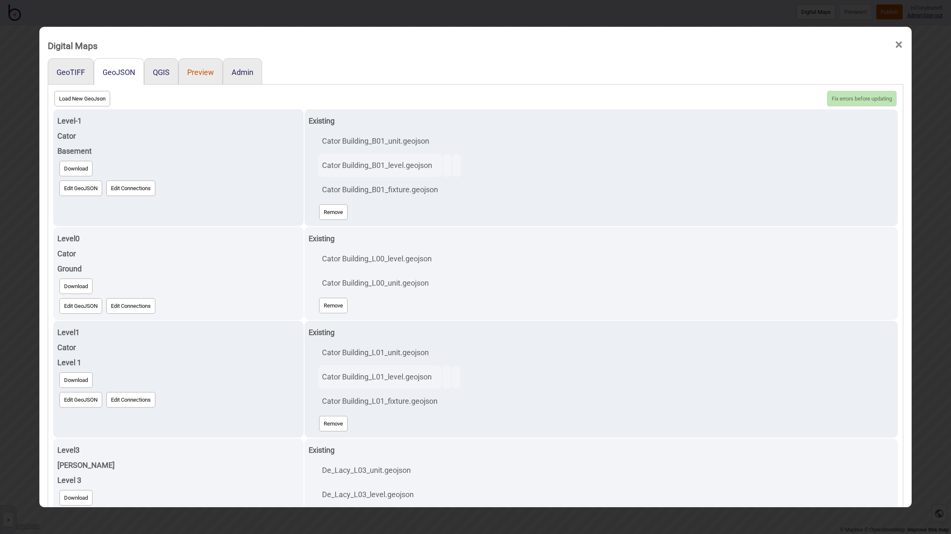
click at [205, 70] on button "Preview" at bounding box center [200, 72] width 27 height 9
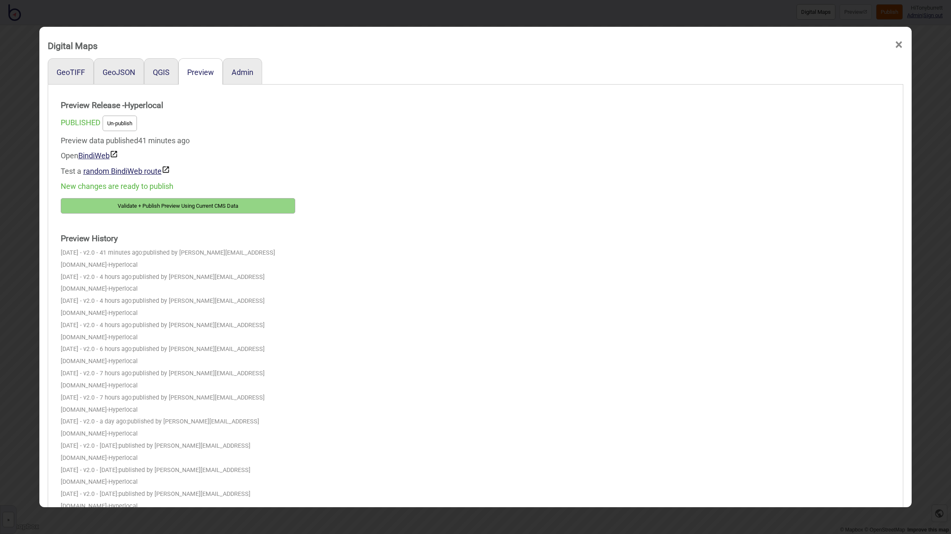
click at [137, 212] on button "Validate + Publish Preview Using Current CMS Data" at bounding box center [178, 206] width 235 height 16
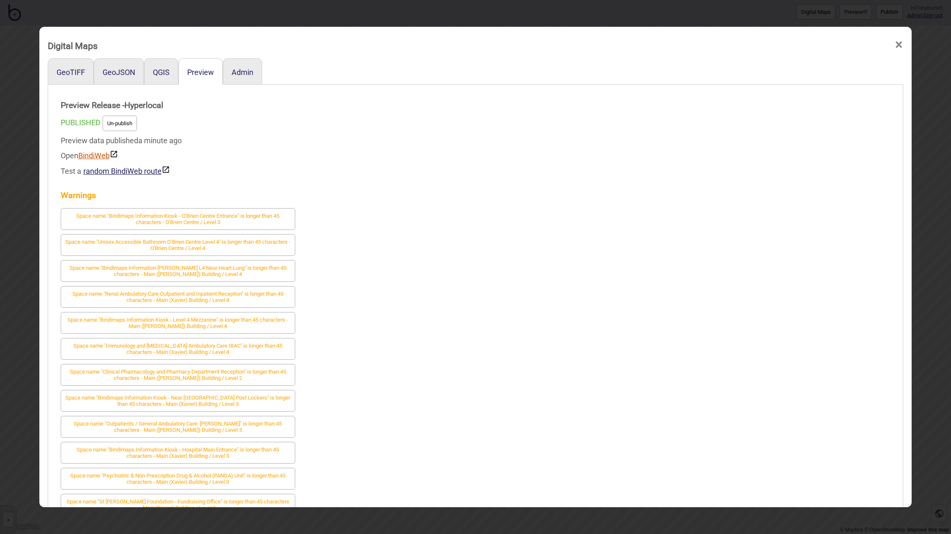
click at [95, 153] on link "BindiWeb" at bounding box center [98, 155] width 40 height 9
click at [897, 42] on span "×" at bounding box center [899, 45] width 9 height 28
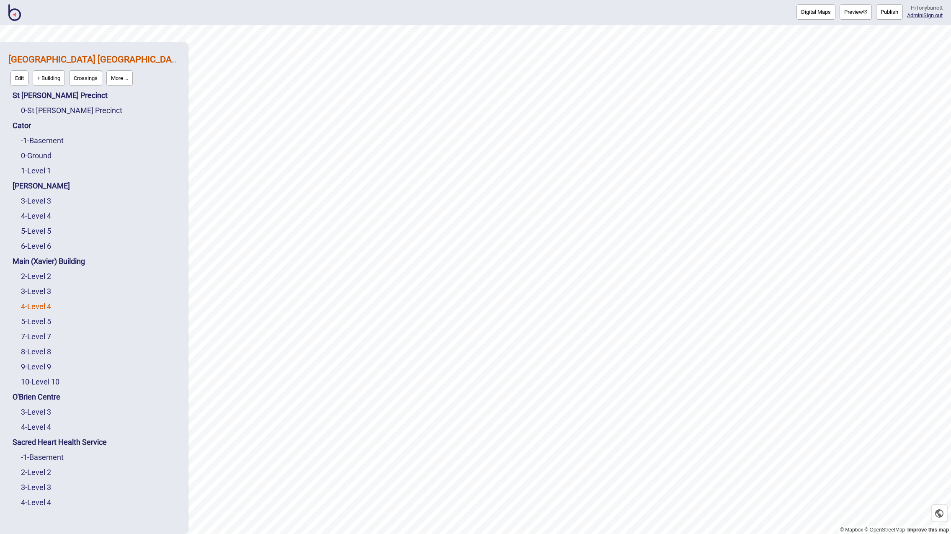
click at [38, 305] on link "4 - Level 4" at bounding box center [36, 306] width 30 height 9
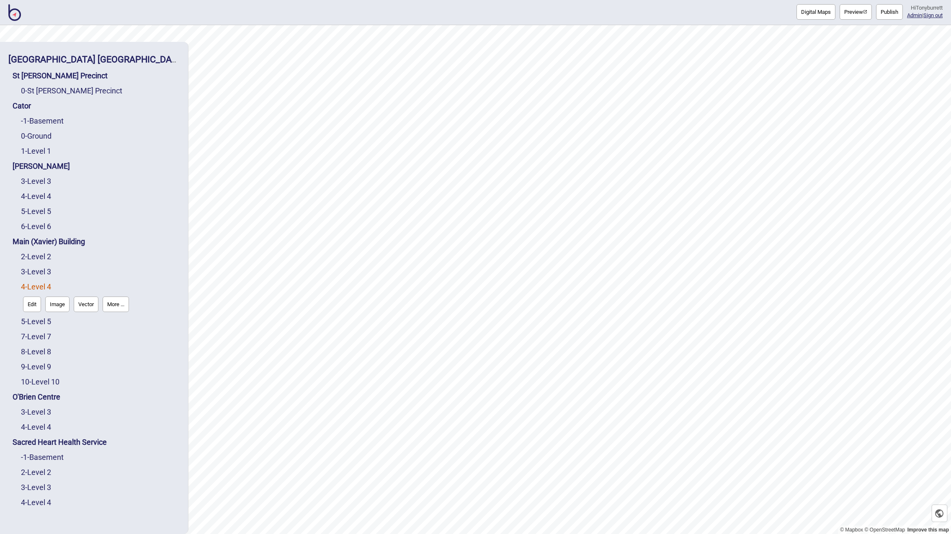
click at [78, 305] on button "Vector" at bounding box center [86, 305] width 25 height 16
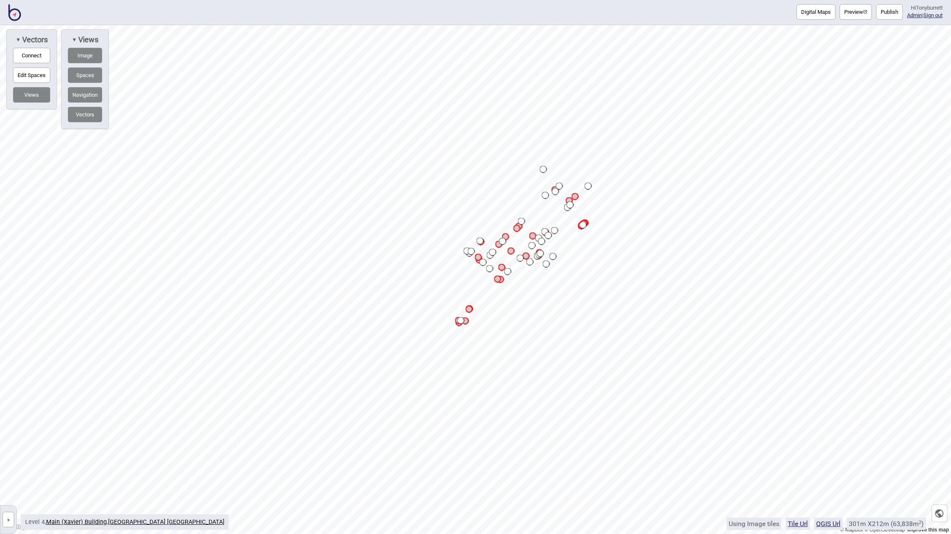
click at [8, 521] on button "»" at bounding box center [9, 520] width 12 height 16
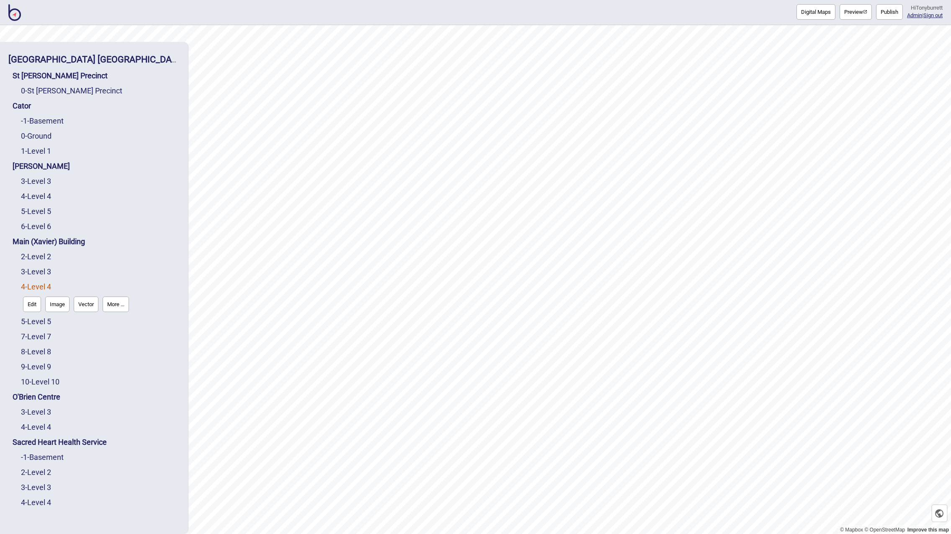
click at [31, 303] on button "Edit" at bounding box center [32, 305] width 18 height 16
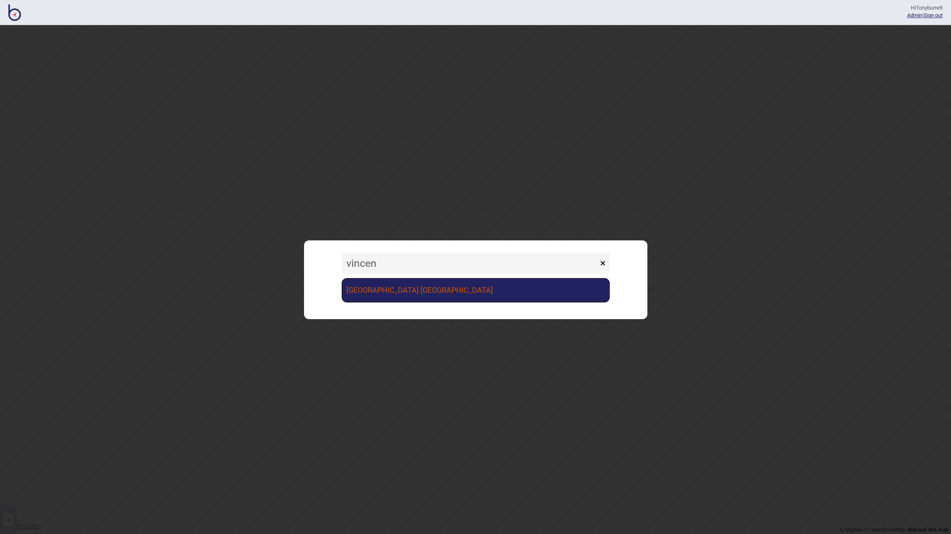
type input "vincen"
click at [394, 297] on link "[GEOGRAPHIC_DATA] [GEOGRAPHIC_DATA]" at bounding box center [476, 290] width 268 height 24
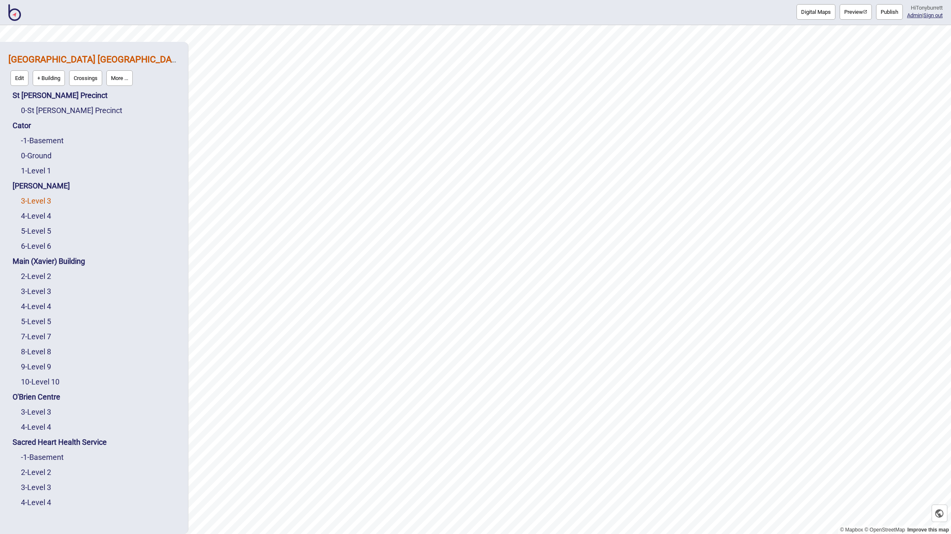
click at [40, 202] on link "3 - Level 3" at bounding box center [36, 200] width 30 height 9
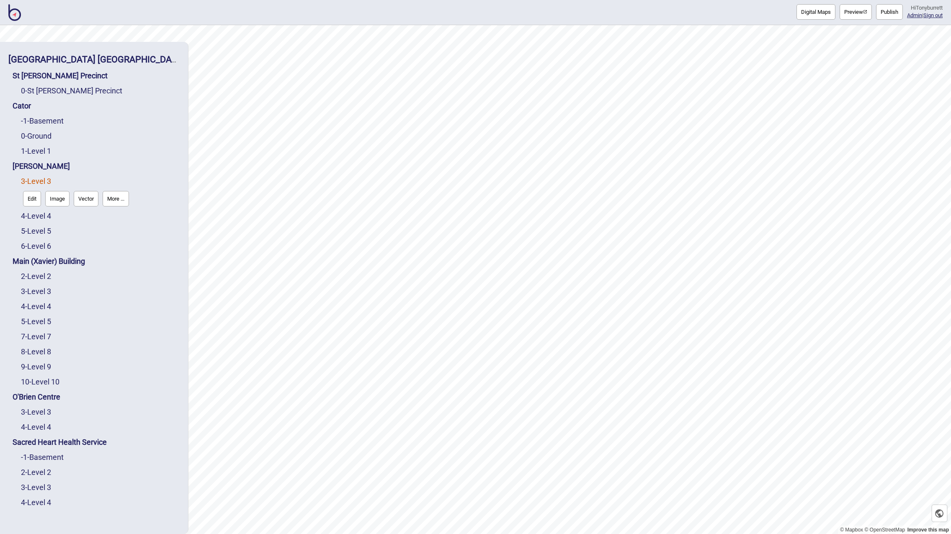
click at [37, 201] on button "Edit" at bounding box center [32, 199] width 18 height 16
